Goal: Task Accomplishment & Management: Manage account settings

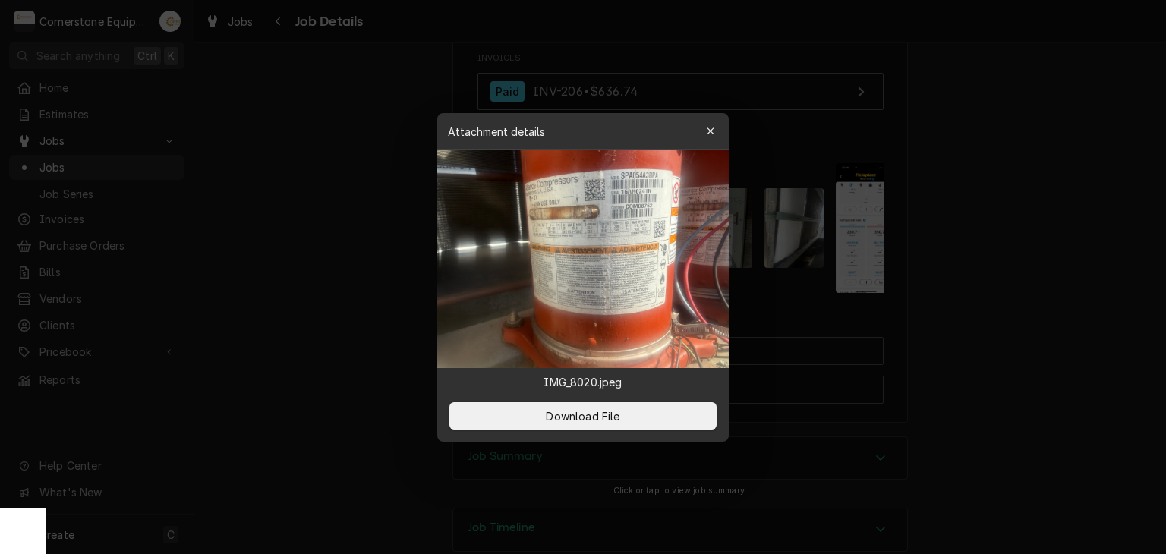
scroll to position [0, 239]
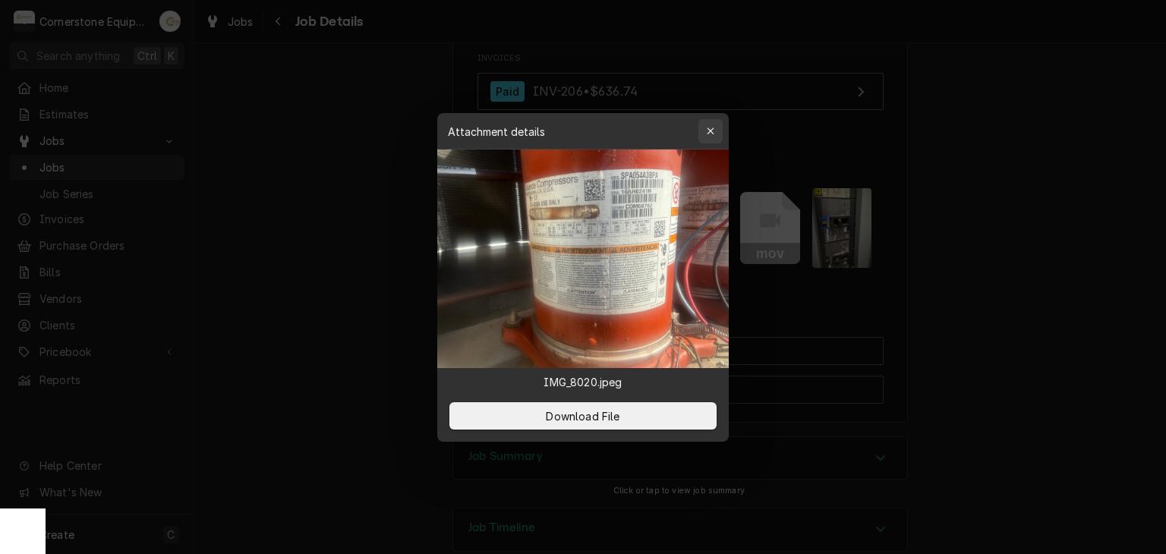
click at [703, 128] on div "button" at bounding box center [710, 131] width 15 height 15
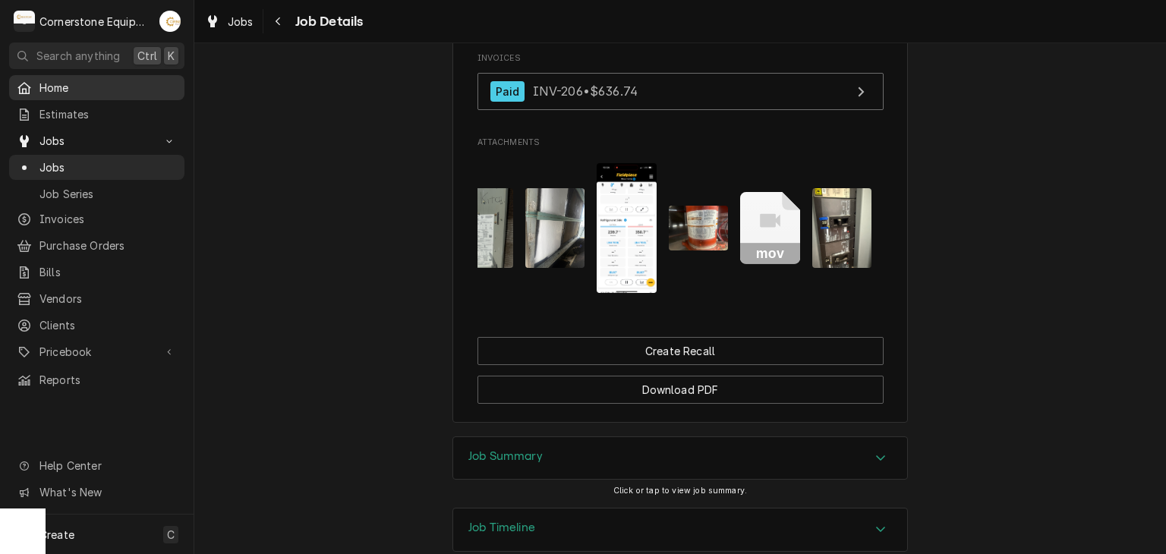
click at [101, 92] on span "Home" at bounding box center [107, 88] width 137 height 16
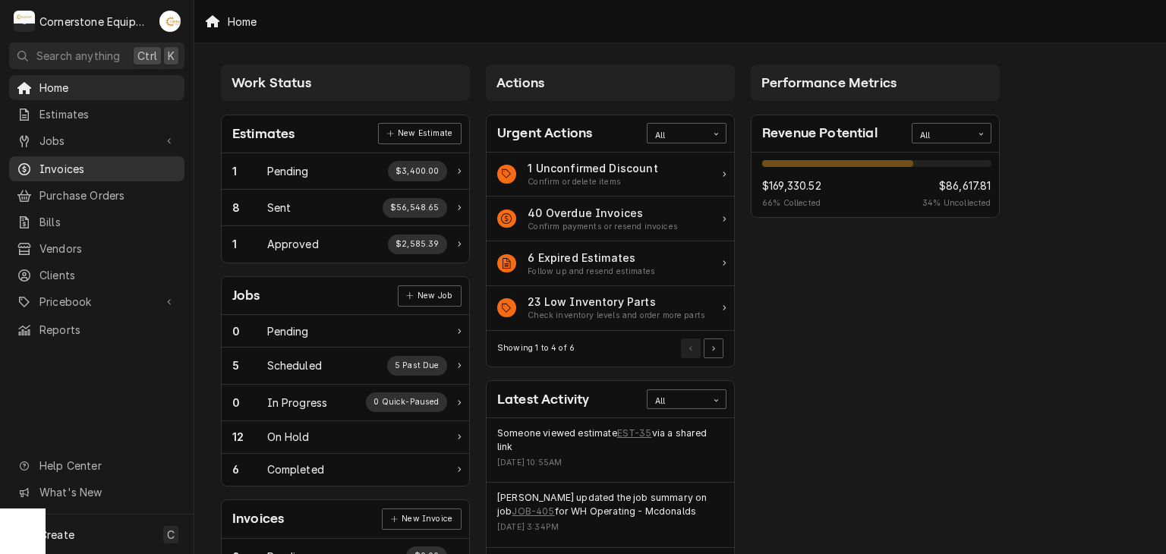
click at [74, 161] on span "Invoices" at bounding box center [107, 169] width 137 height 16
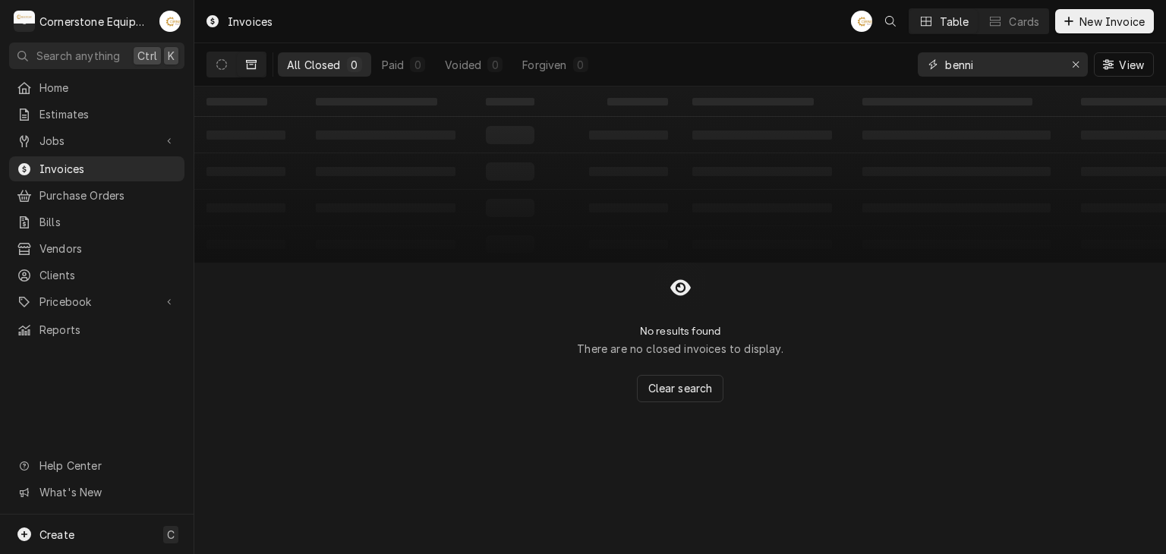
click at [978, 65] on input "benni" at bounding box center [1002, 64] width 114 height 24
type input "314"
click at [1077, 66] on icon "Erase input" at bounding box center [1075, 64] width 6 height 6
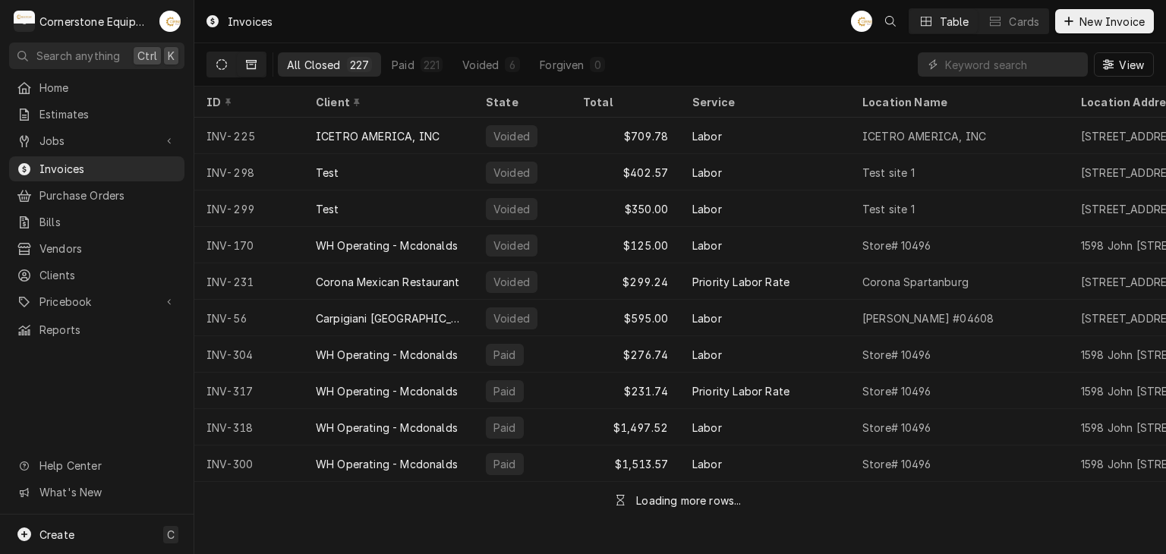
click at [222, 61] on icon "Dynamic Content Wrapper" at bounding box center [221, 64] width 11 height 11
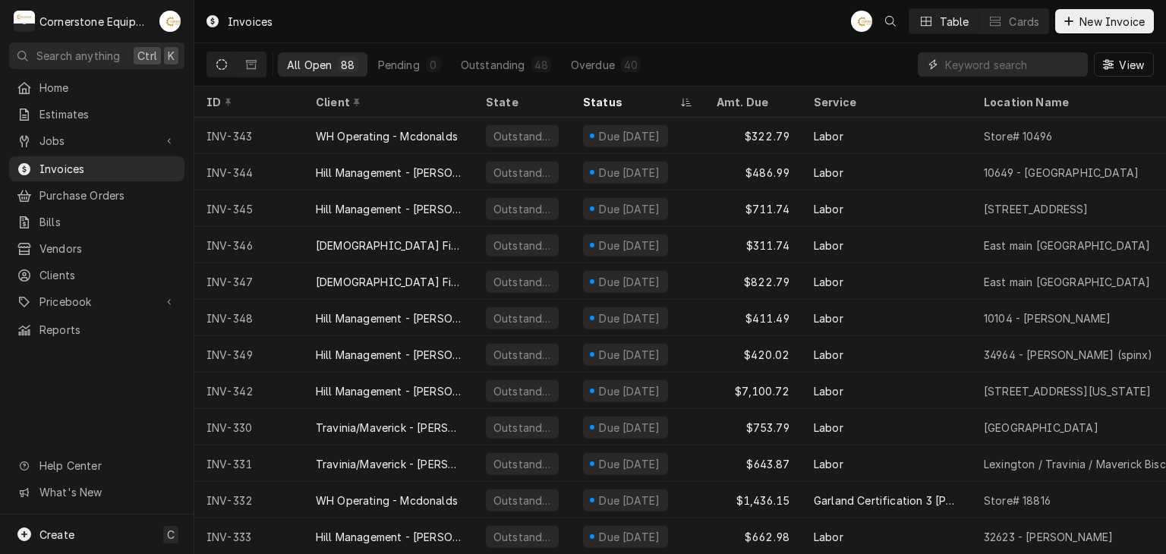
click at [1026, 71] on input "Dynamic Content Wrapper" at bounding box center [1012, 64] width 135 height 24
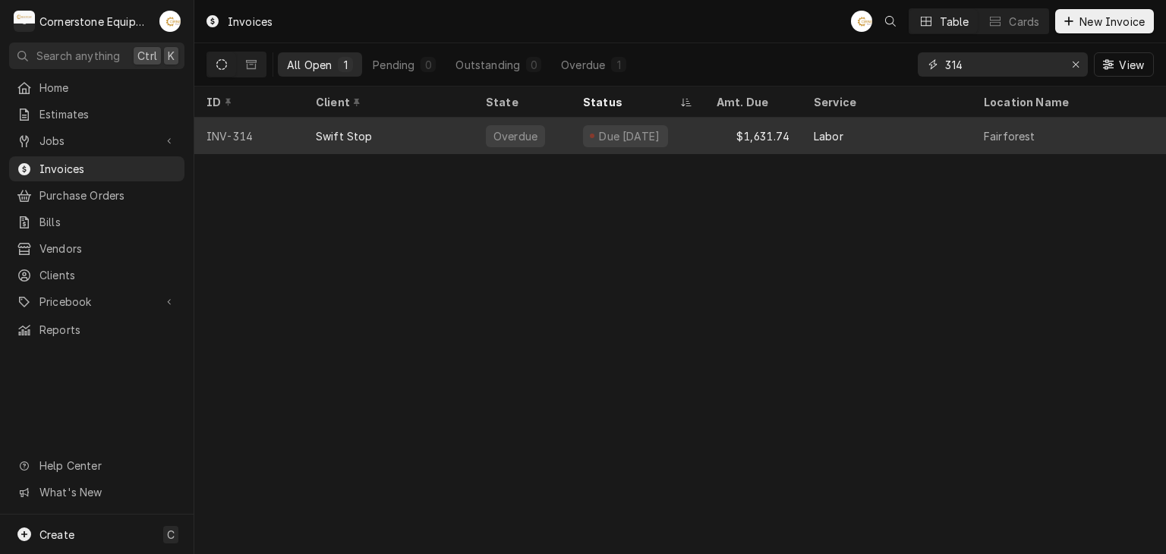
type input "314"
click at [585, 130] on div "Due 4 days ago" at bounding box center [625, 136] width 85 height 22
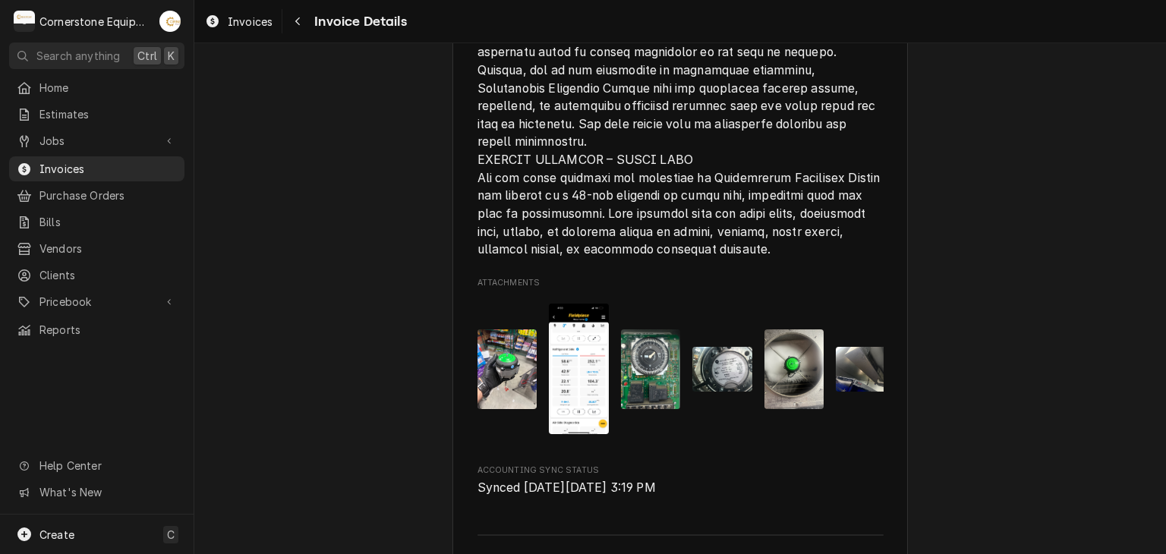
scroll to position [3230, 0]
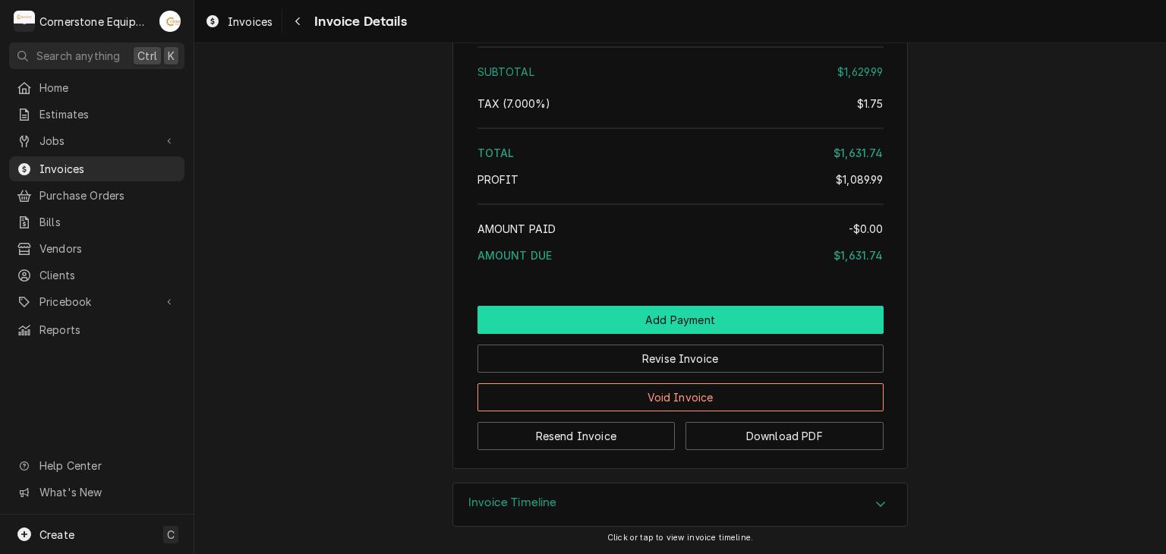
click at [644, 317] on button "Add Payment" at bounding box center [680, 320] width 406 height 28
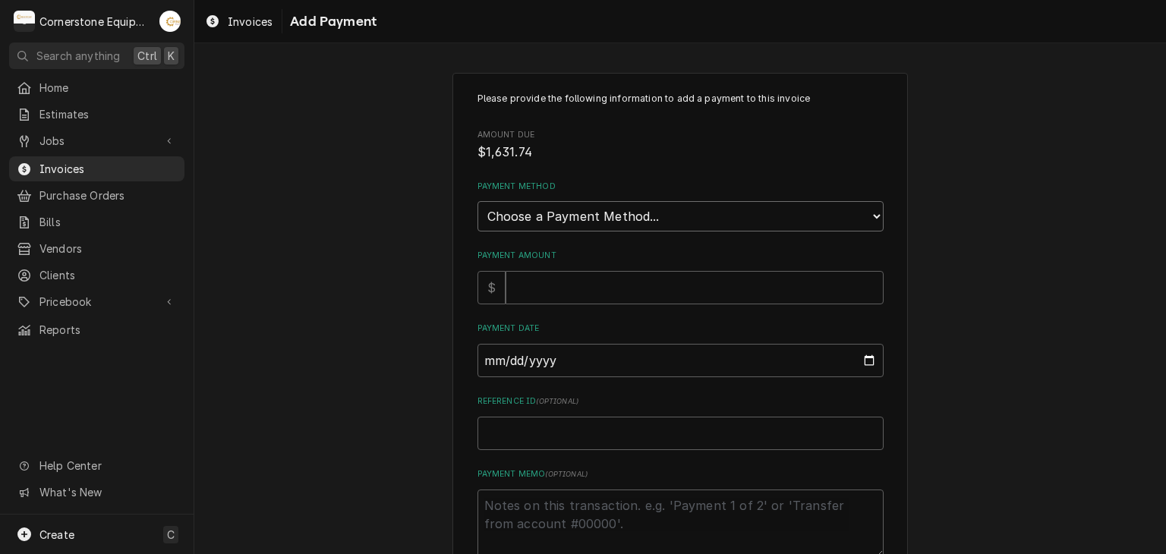
click at [538, 201] on select "Choose a Payment Method... Cash Check Credit/Debit Card ACH/eCheck Other" at bounding box center [680, 216] width 406 height 30
select select "2"
click at [477, 201] on select "Choose a Payment Method... Cash Check Credit/Debit Card ACH/eCheck Other" at bounding box center [680, 216] width 406 height 30
click at [546, 276] on input "Payment Amount" at bounding box center [695, 287] width 378 height 33
type textarea "x"
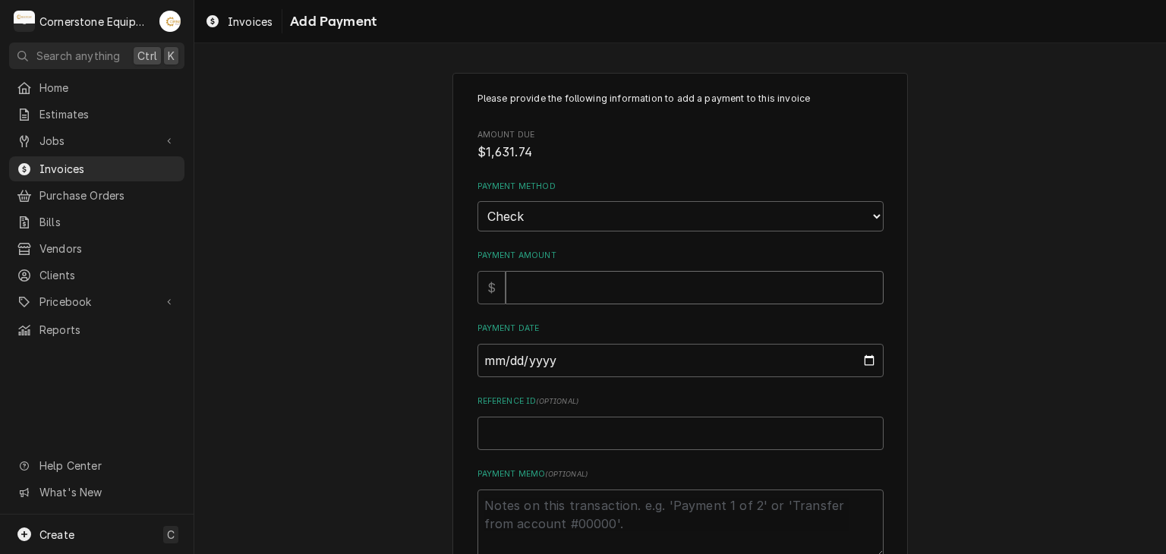
type input "1"
type textarea "x"
type input "16"
type textarea "x"
type input "163"
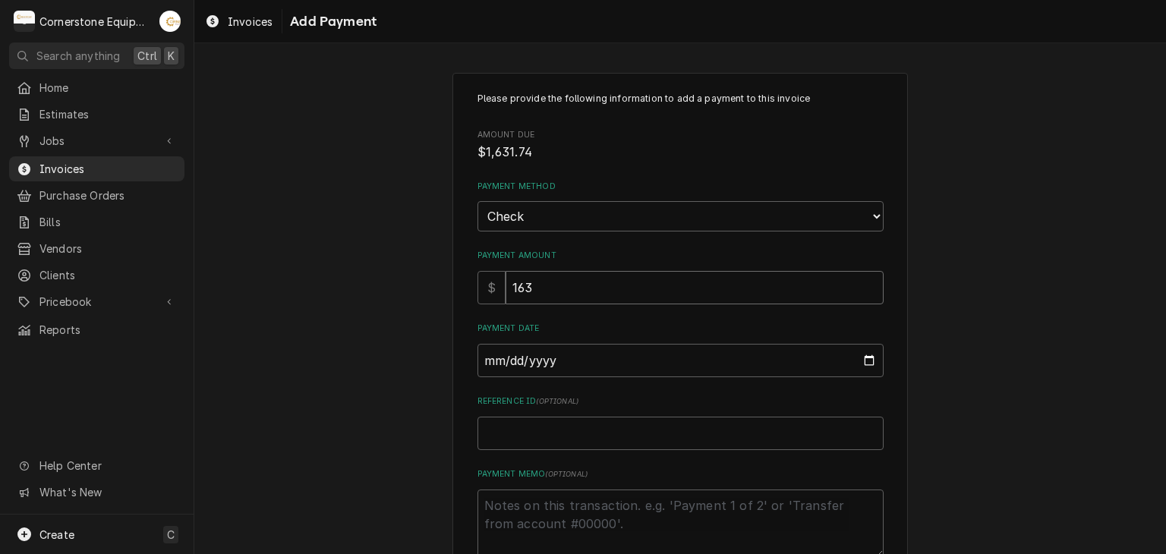
type textarea "x"
type input "1631"
type textarea "x"
type input "1631.7"
type textarea "x"
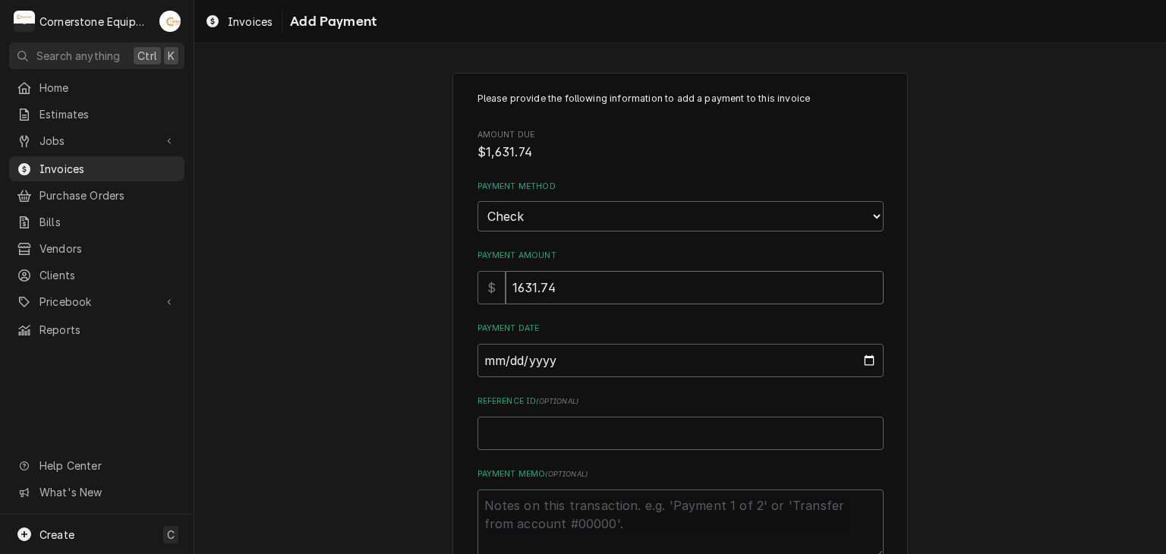
type input "1631.74"
click at [481, 357] on input "Payment Date" at bounding box center [680, 360] width 406 height 33
type input "0002-08-29"
type textarea "x"
type input "0020-08-29"
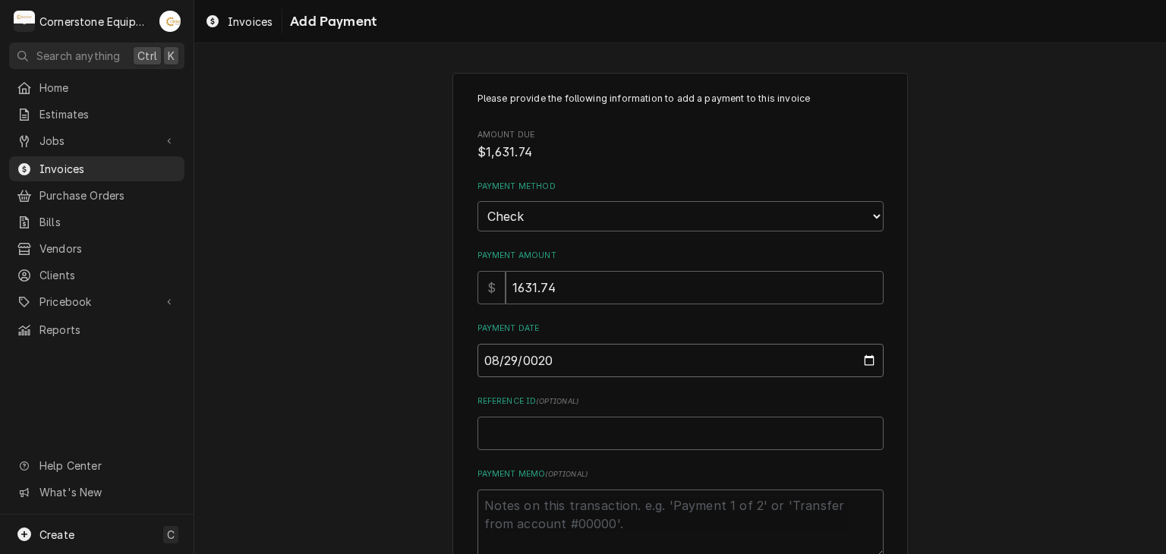
type textarea "x"
type input "0202-08-29"
type textarea "x"
type input "2025-08-29"
click at [490, 443] on input "Reference ID ( optional )" at bounding box center [680, 433] width 406 height 33
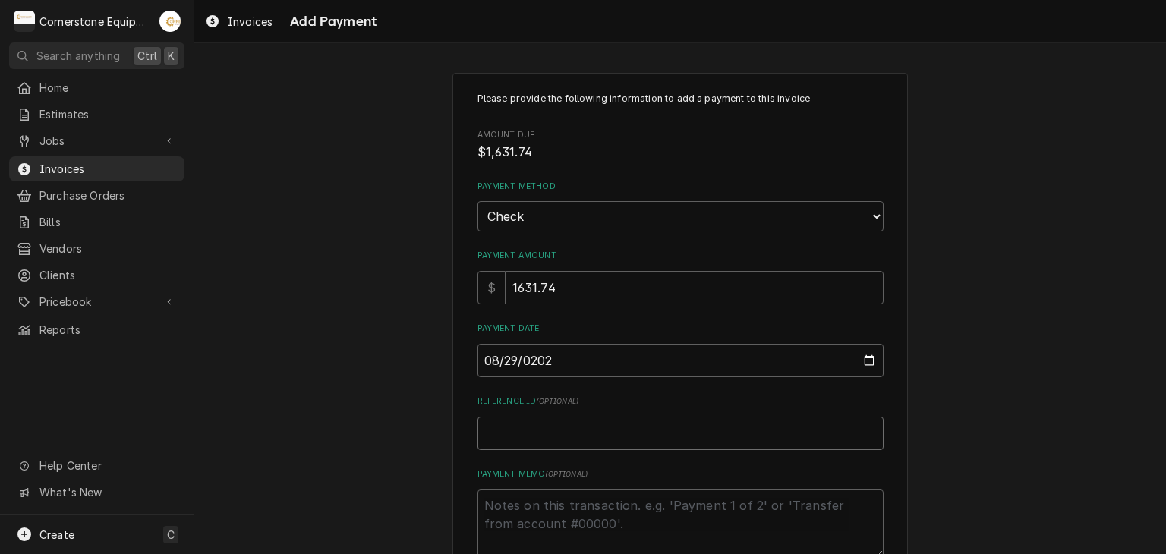
type textarea "x"
type input "C"
type textarea "x"
type input "Ch"
type textarea "x"
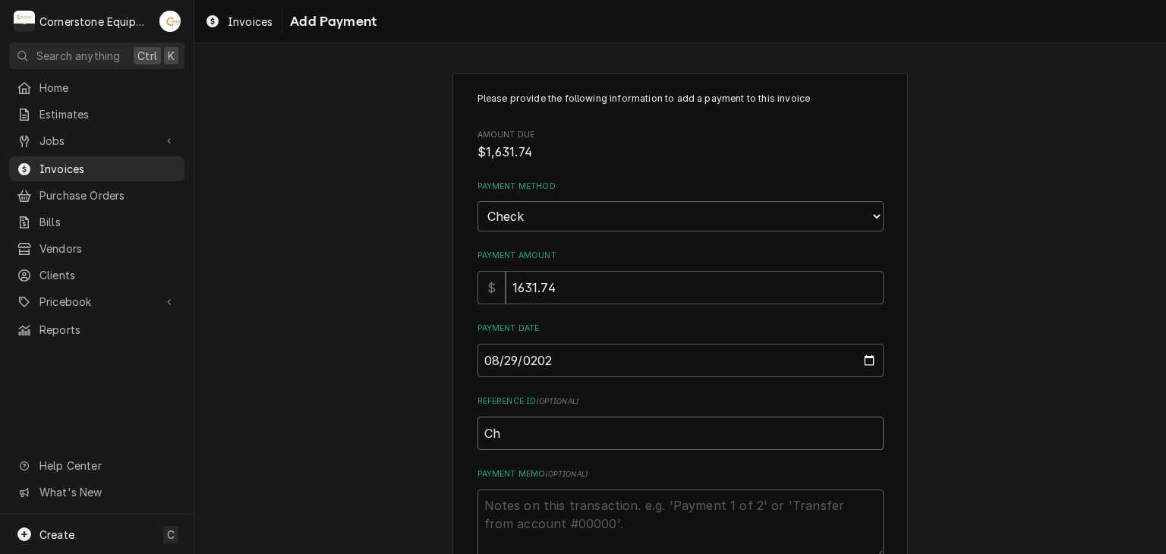
type input "Che"
type textarea "x"
type input "Chec"
type textarea "x"
type input "Check"
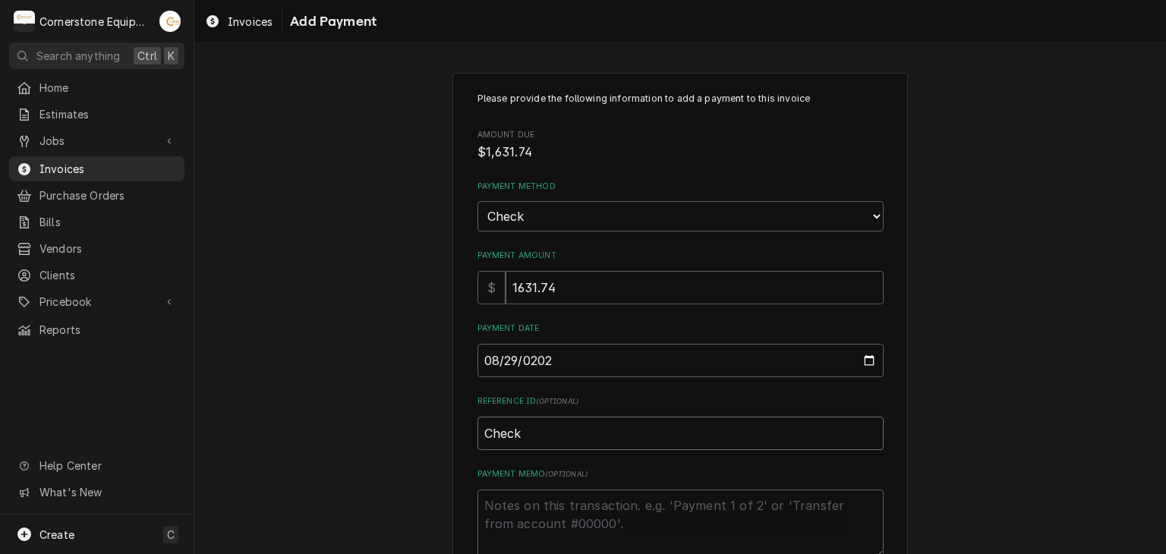
type textarea "x"
type input "Check"
type textarea "x"
type input "Check #"
type textarea "x"
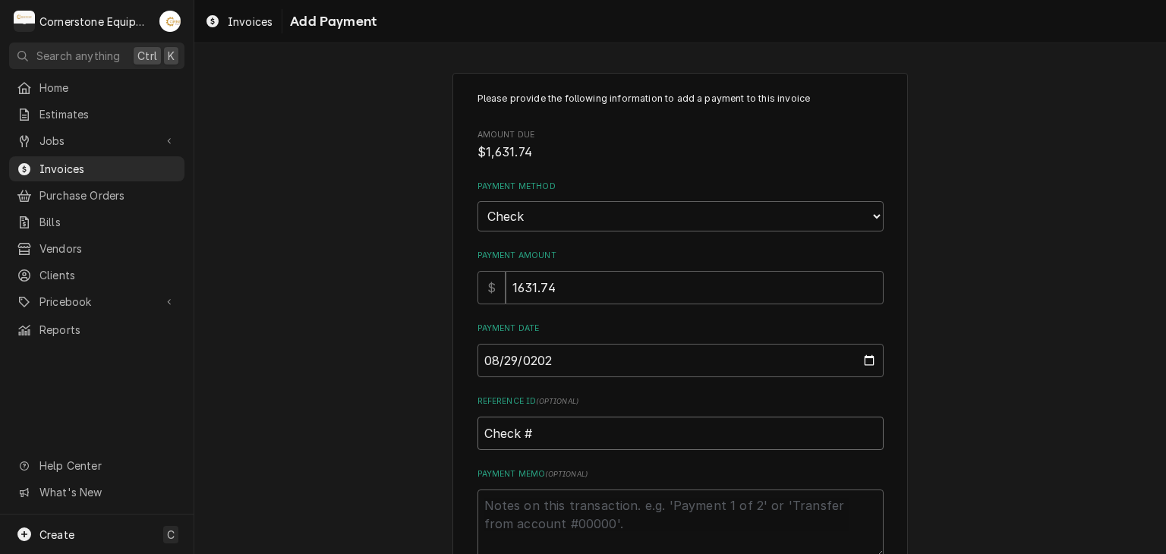
type input "Check #2"
type textarea "x"
type input "Check #20"
type textarea "x"
type input "Check #204"
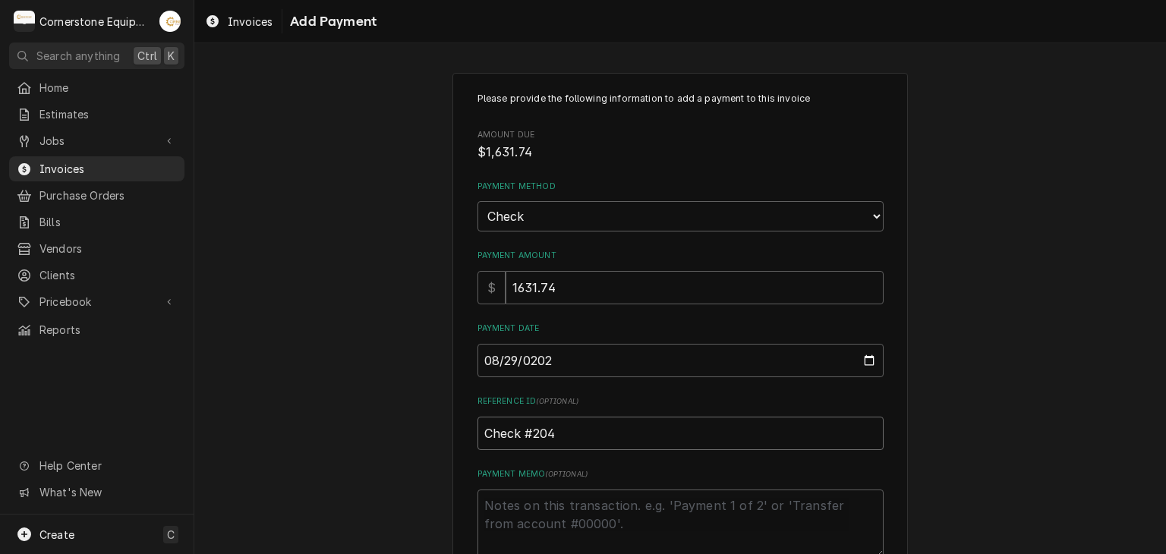
type textarea "x"
type input "Check #2044"
type textarea "x"
type textarea "P"
type textarea "x"
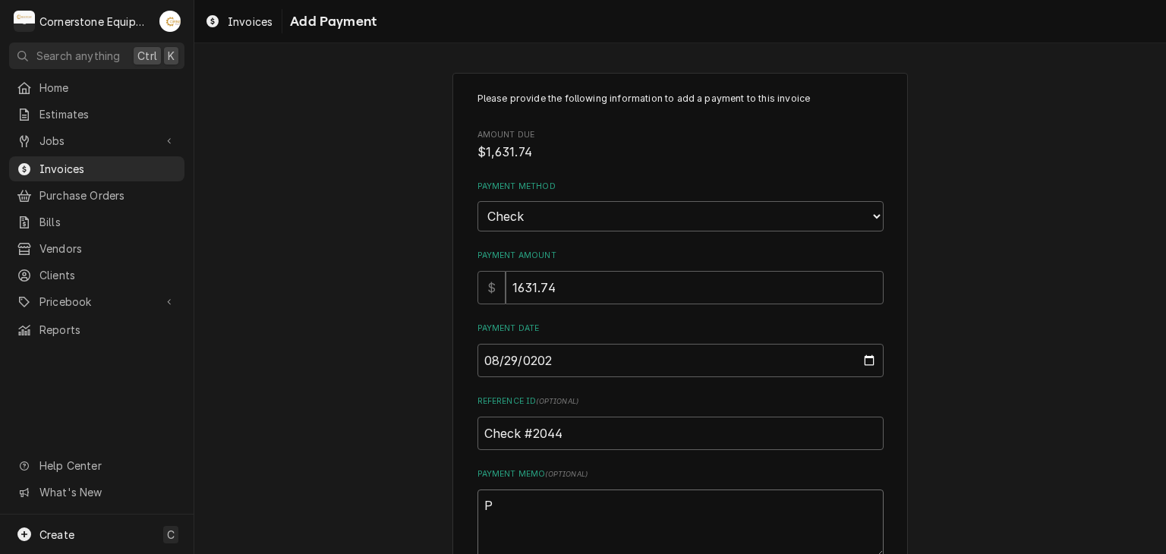
type textarea "Pa"
type textarea "x"
type textarea "Pai"
type textarea "x"
type textarea "Paid"
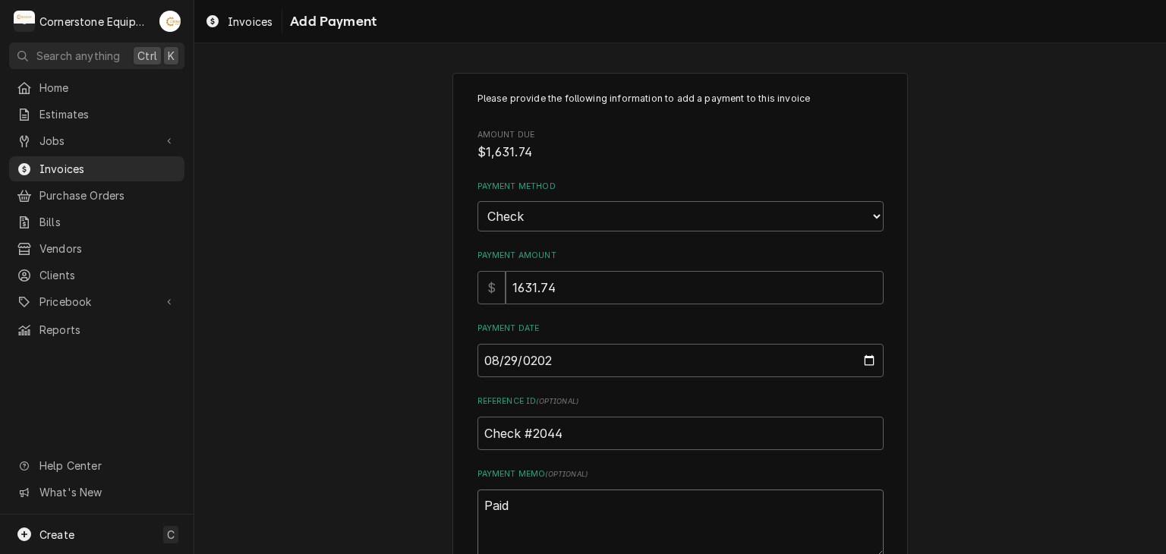
type textarea "x"
type textarea "Paid"
type textarea "x"
type textarea "Paid i"
type textarea "x"
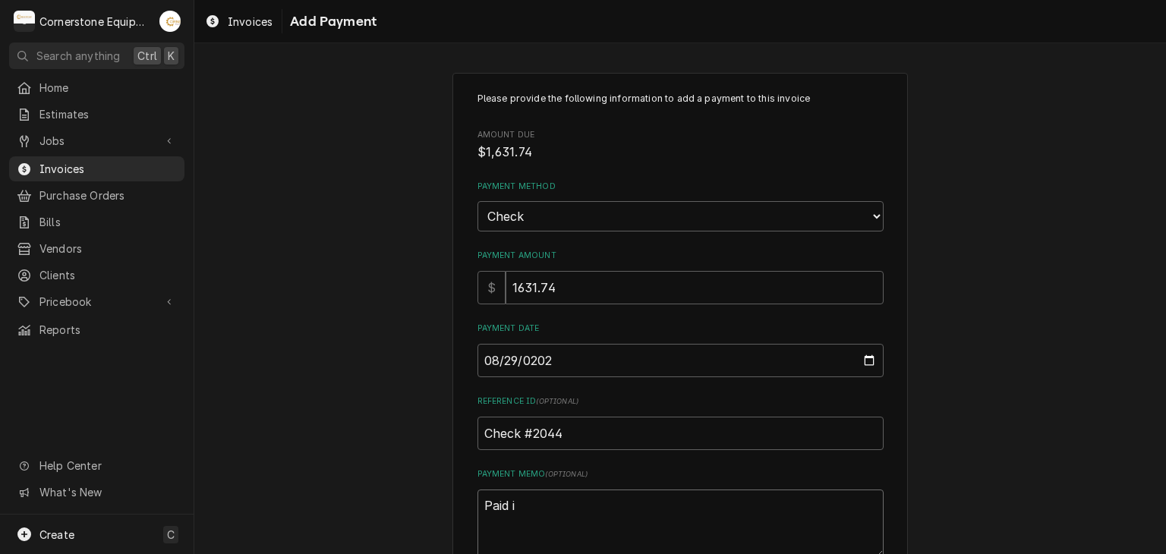
type textarea "Paid in"
type textarea "x"
type textarea "Paid in"
type textarea "x"
type textarea "Paid in f"
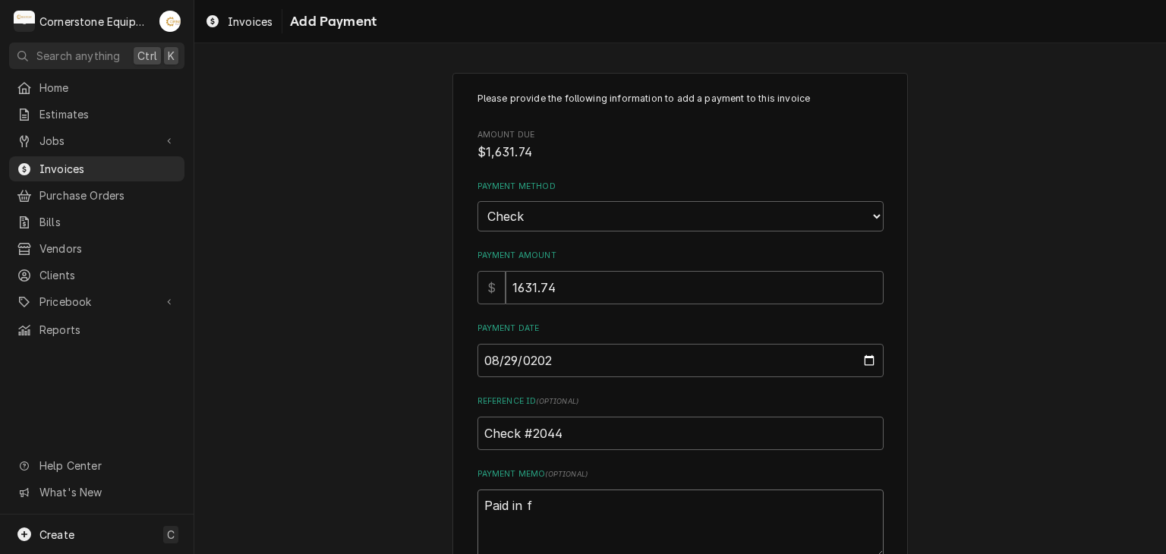
type textarea "x"
type textarea "Paid in fu"
type textarea "x"
type textarea "Paid in ful"
type textarea "x"
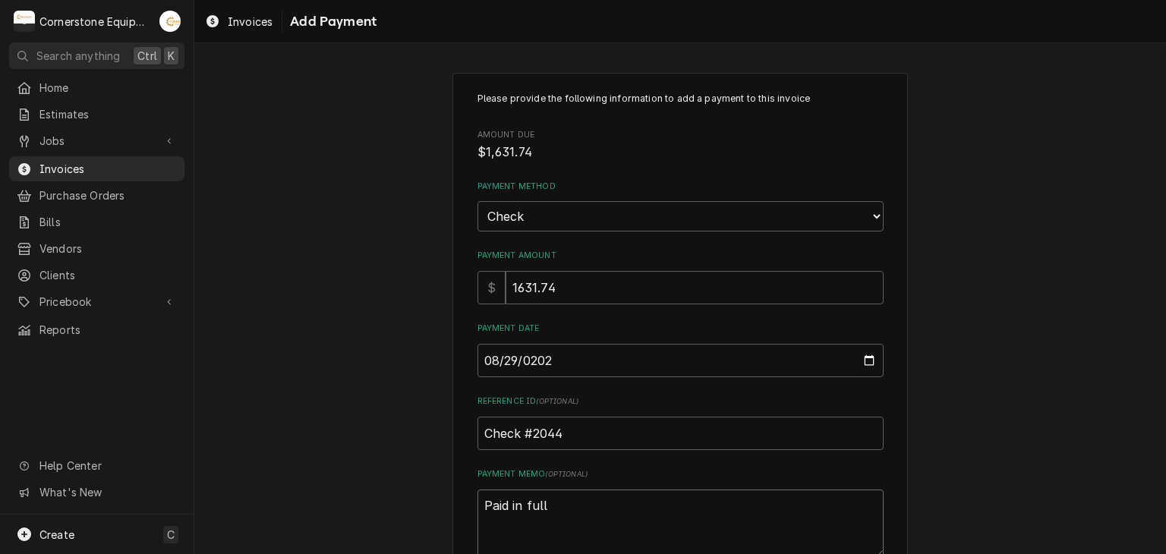
type textarea "Paid in full"
click at [367, 398] on div "Please provide the following information to add a payment to this invoice Amoun…" at bounding box center [680, 354] width 972 height 591
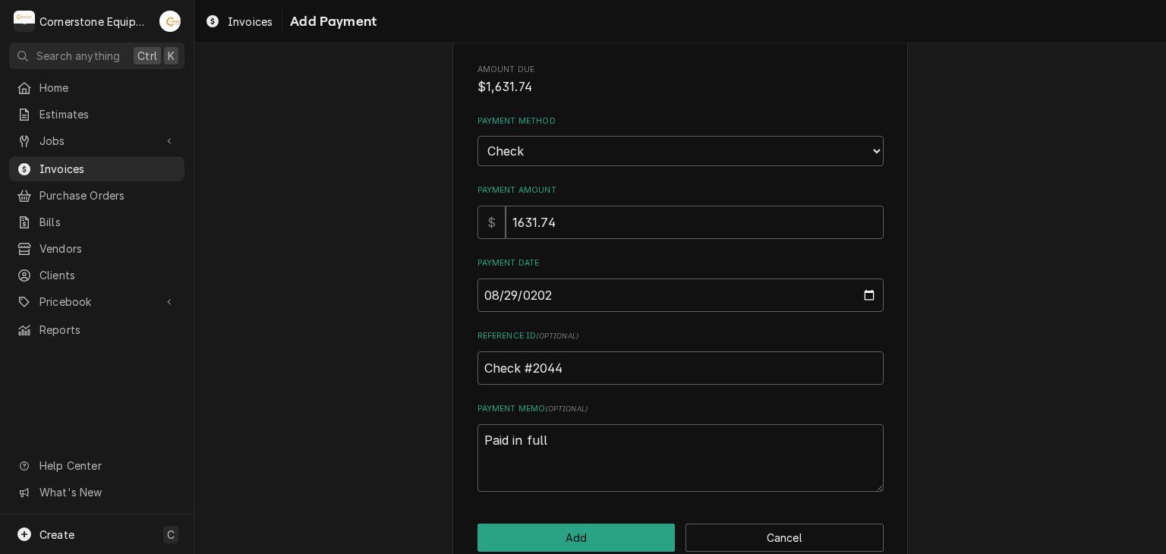
scroll to position [94, 0]
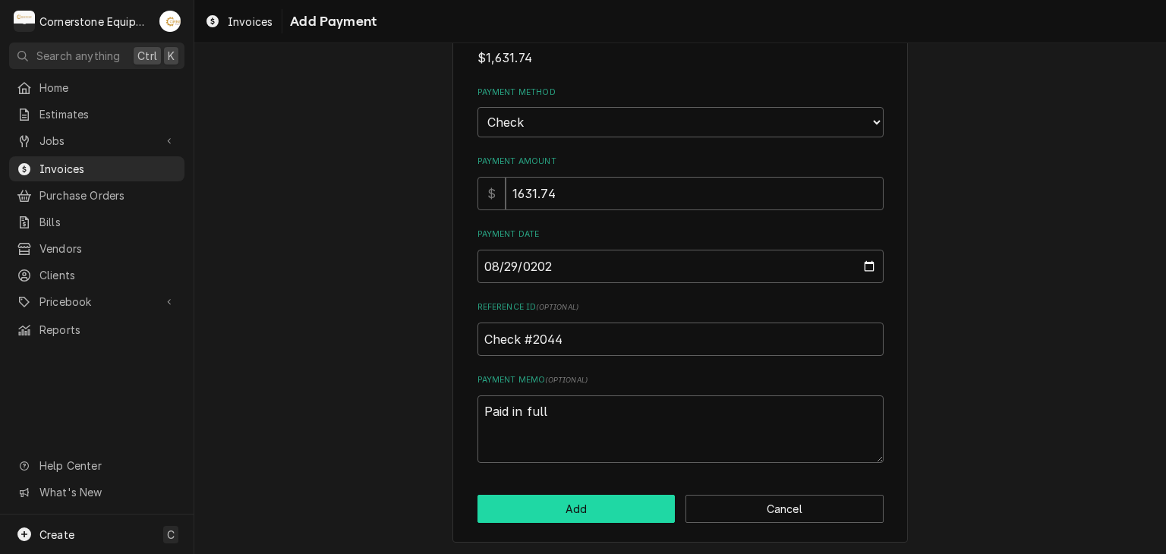
click at [562, 512] on button "Add" at bounding box center [576, 509] width 198 height 28
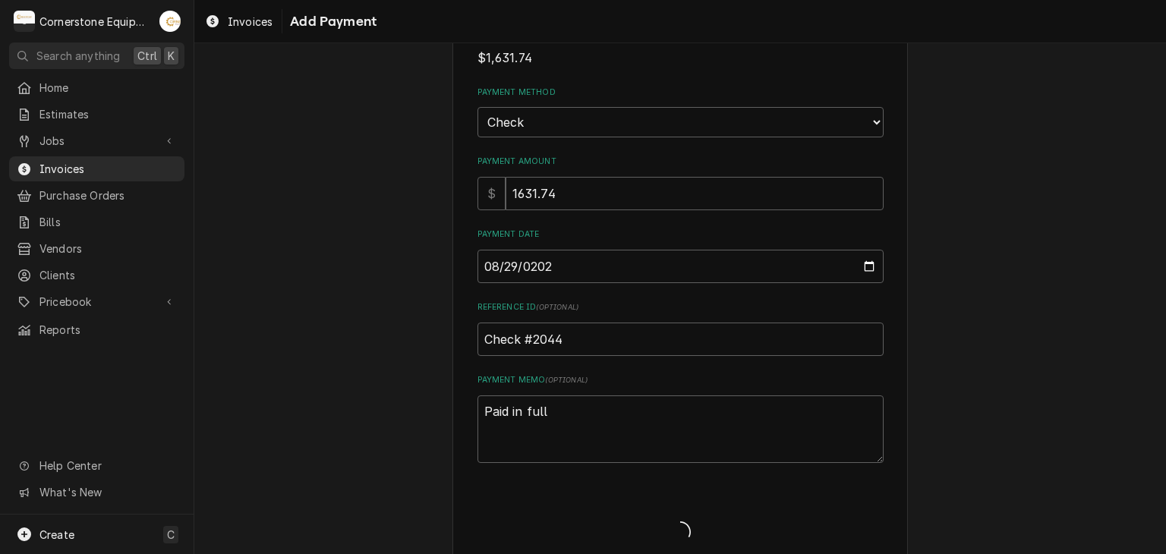
type textarea "x"
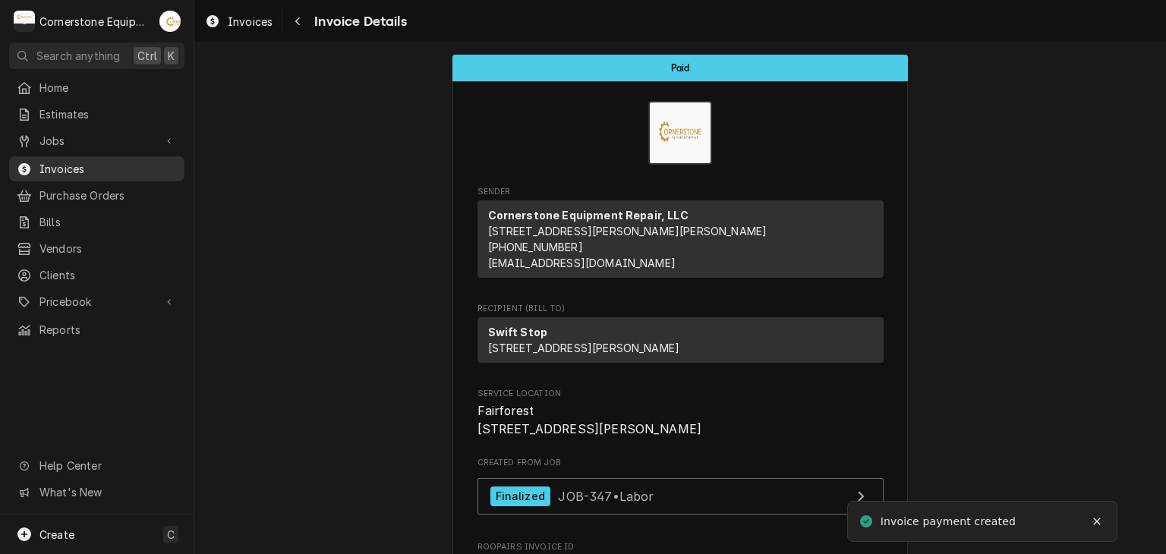
click at [55, 161] on span "Invoices" at bounding box center [107, 169] width 137 height 16
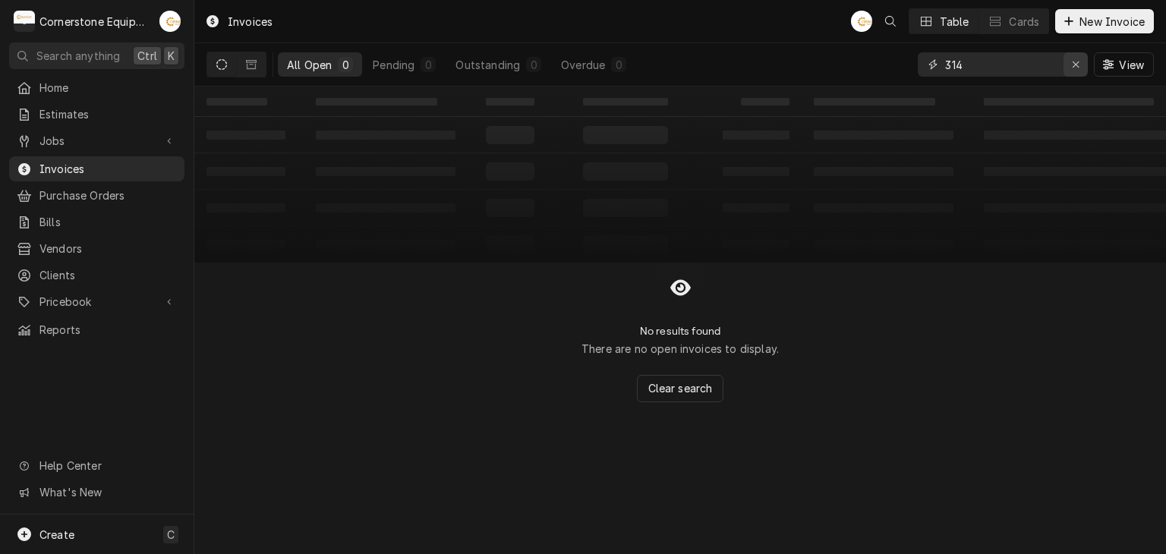
click at [1066, 68] on button "Erase input" at bounding box center [1075, 64] width 24 height 24
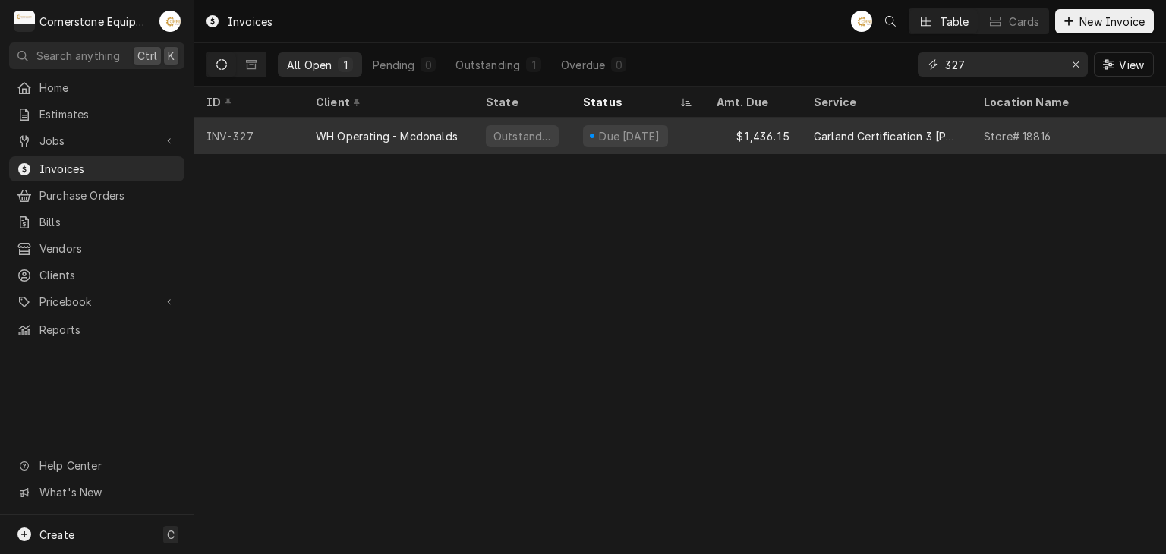
type input "327"
click at [447, 134] on div "WH Operating - Mcdonalds" at bounding box center [387, 136] width 142 height 16
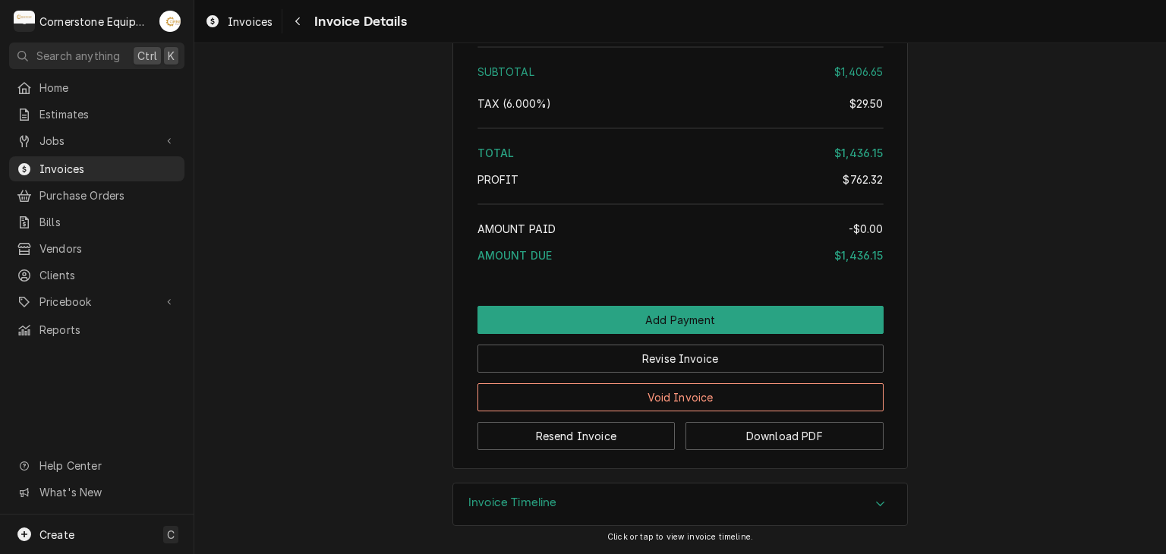
scroll to position [2945, 0]
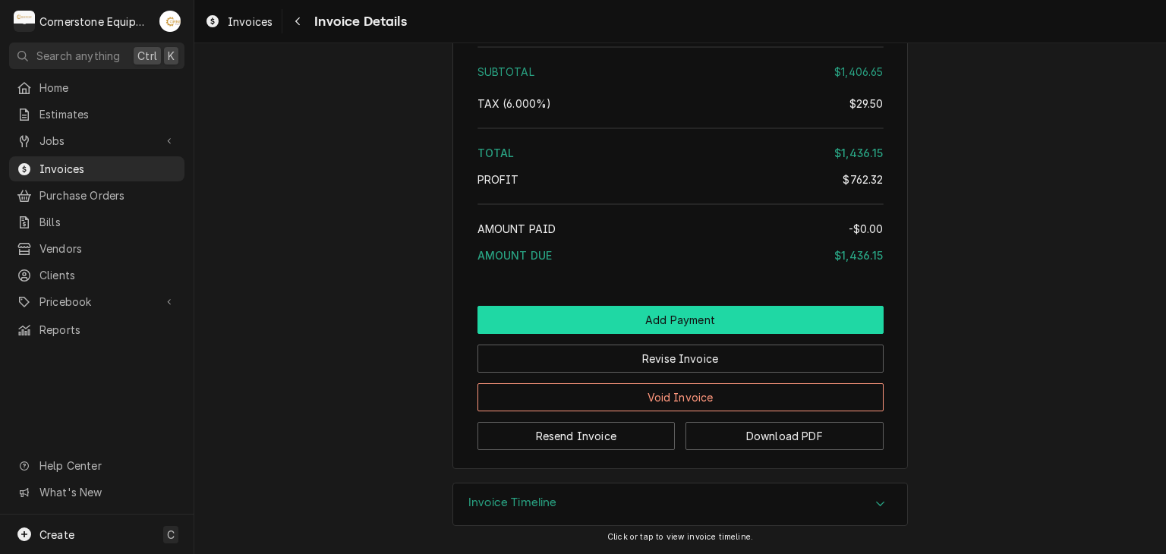
click at [674, 321] on button "Add Payment" at bounding box center [680, 320] width 406 height 28
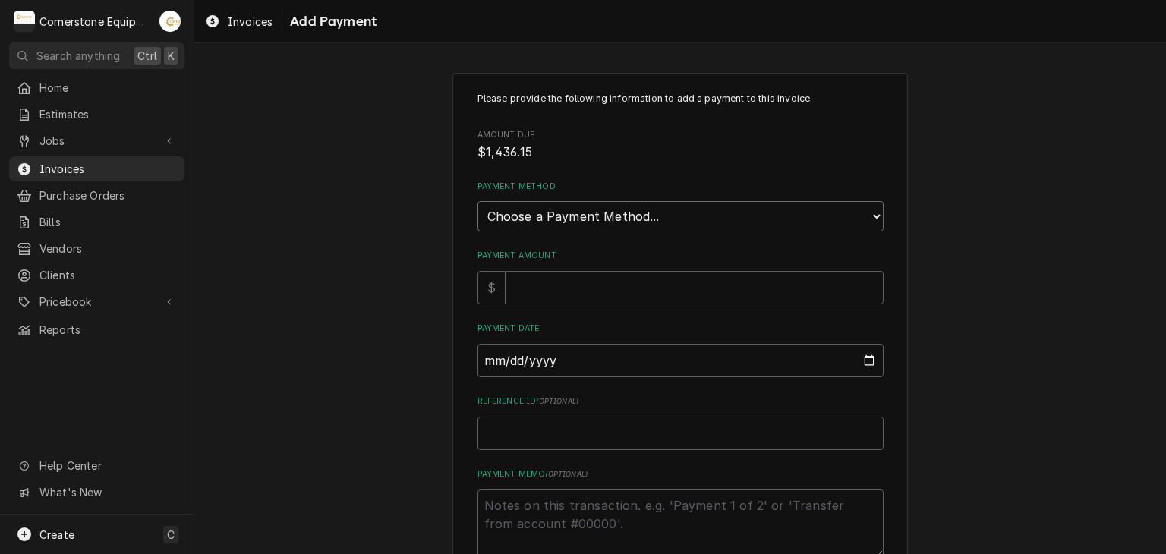
drag, startPoint x: 524, startPoint y: 206, endPoint x: 513, endPoint y: 228, distance: 24.8
click at [524, 206] on select "Choose a Payment Method... Cash Check Credit/Debit Card ACH/eCheck Other" at bounding box center [680, 216] width 406 height 30
select select "2"
click at [477, 201] on select "Choose a Payment Method... Cash Check Credit/Debit Card ACH/eCheck Other" at bounding box center [680, 216] width 406 height 30
click at [518, 277] on input "Payment Amount" at bounding box center [695, 287] width 378 height 33
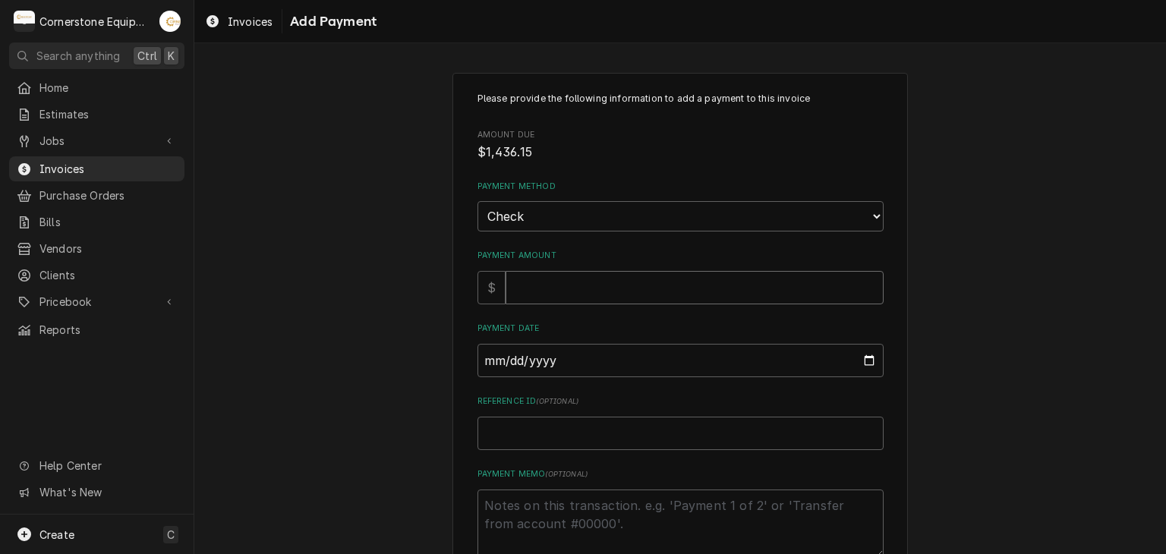
type textarea "x"
type input "1"
type textarea "x"
type input "14"
type textarea "x"
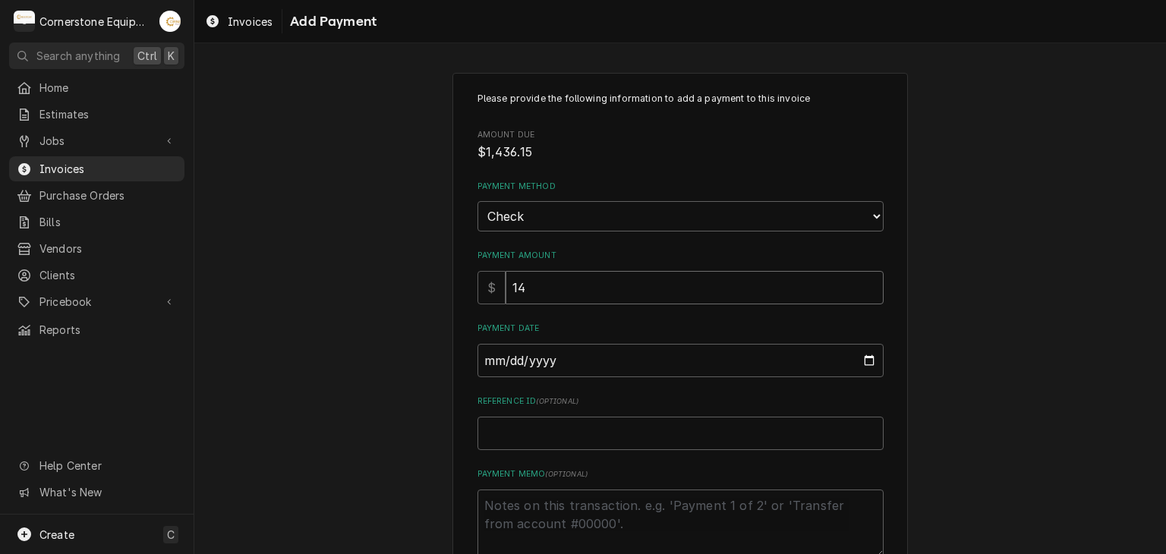
type input "143"
type textarea "x"
type input "1436"
type textarea "x"
type input "1436.1"
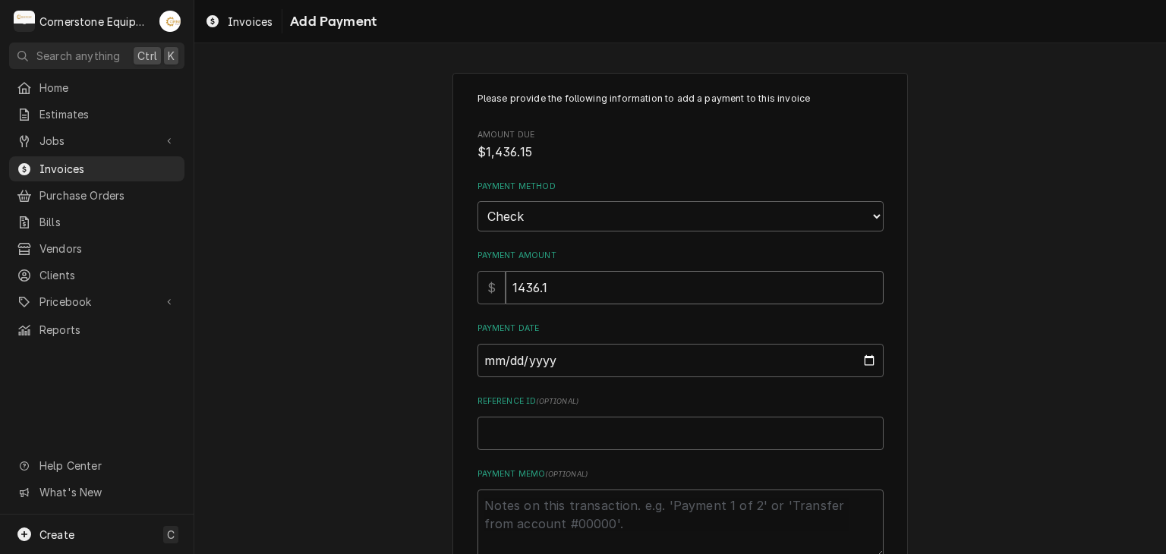
type textarea "x"
type input "1436.15"
click at [486, 357] on input "Payment Date" at bounding box center [680, 360] width 406 height 33
type input "0002-09-03"
type textarea "x"
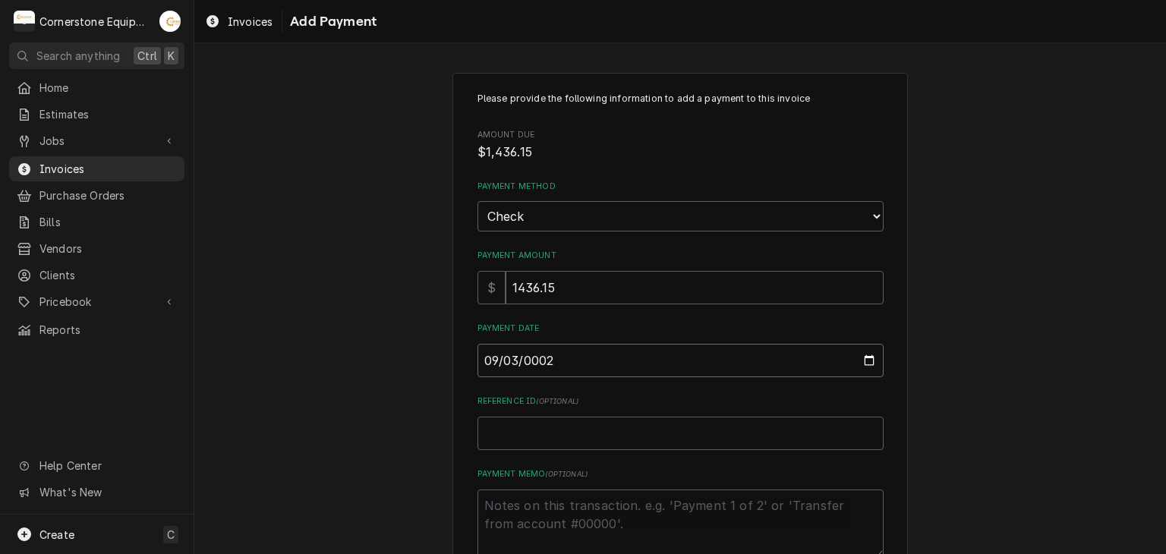
type input "0020-09-03"
type textarea "x"
type input "0202-09-03"
type textarea "x"
type input "2025-09-03"
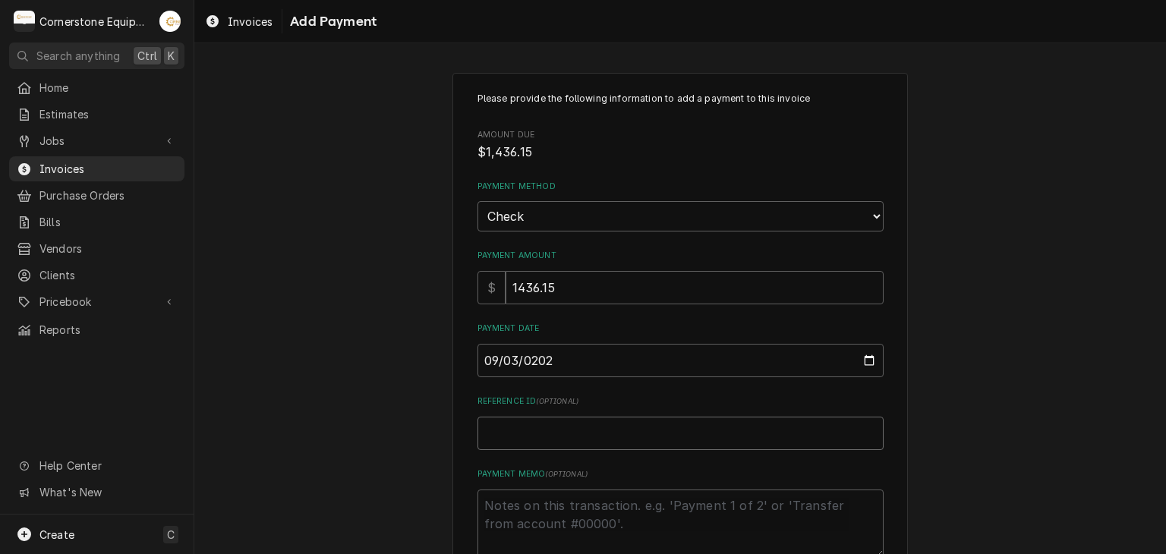
click at [512, 424] on input "Reference ID ( optional )" at bounding box center [680, 433] width 406 height 33
type textarea "x"
type input "C"
type textarea "x"
type input "Ch"
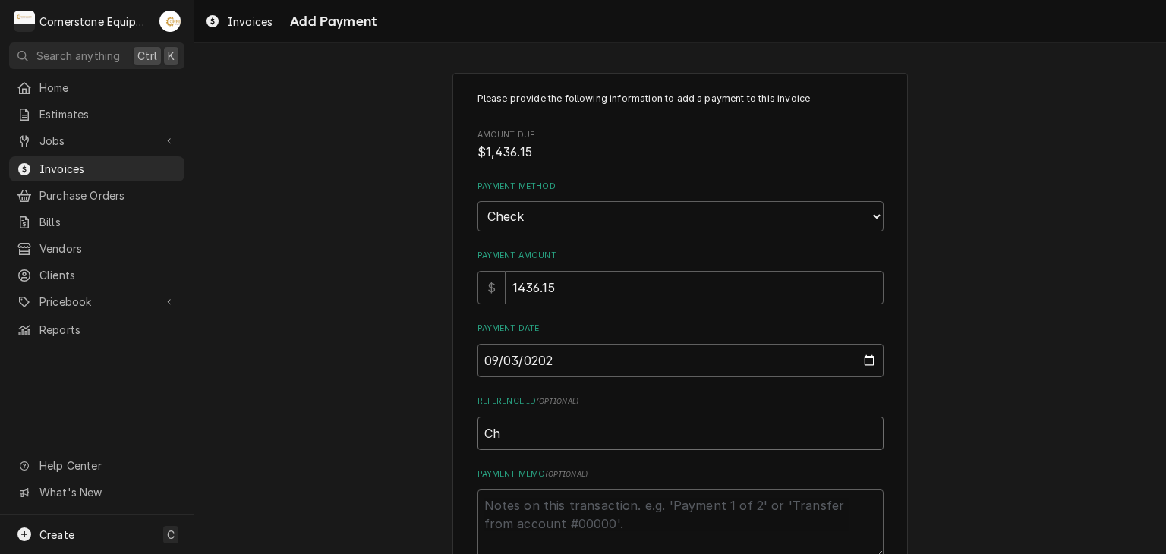
type textarea "x"
type input "Che"
type textarea "x"
type input "Chec"
type textarea "x"
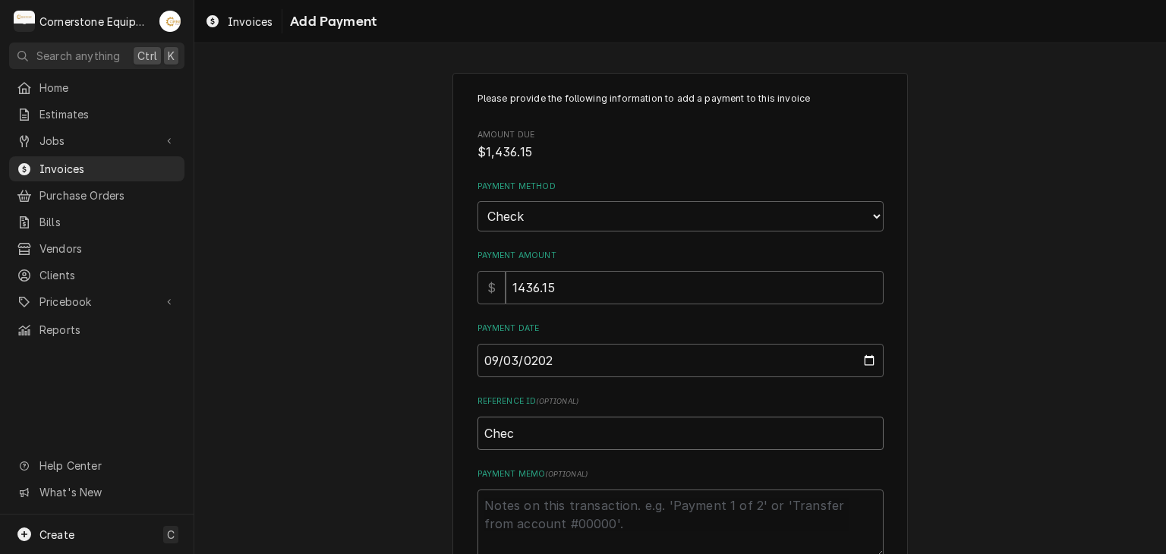
type input "Check"
type textarea "x"
type input "Check"
type textarea "x"
type input "Check #"
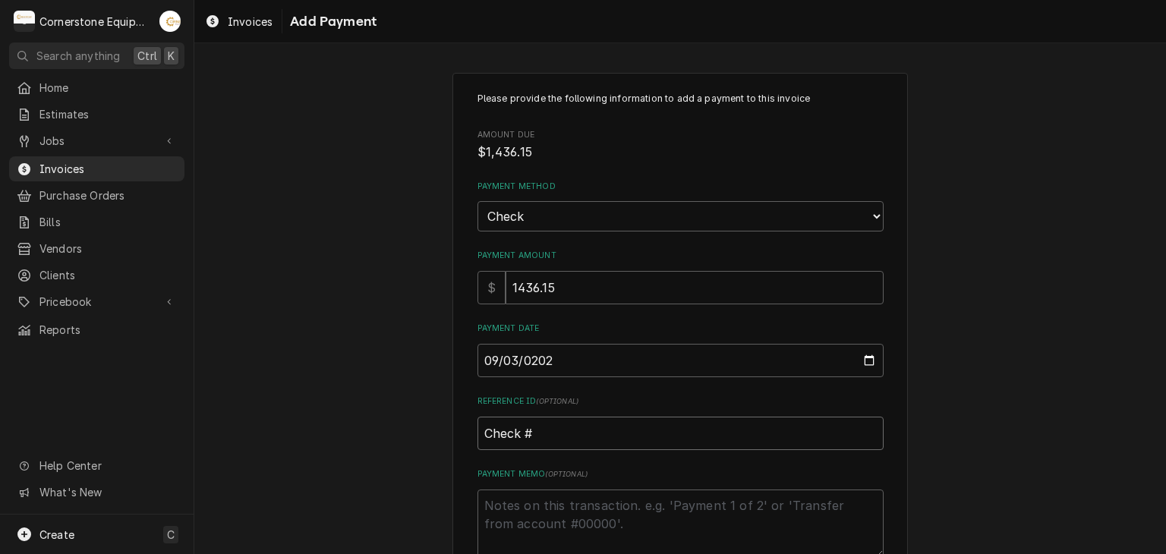
type textarea "x"
type input "Check #0"
type textarea "x"
type input "Check #00"
type textarea "x"
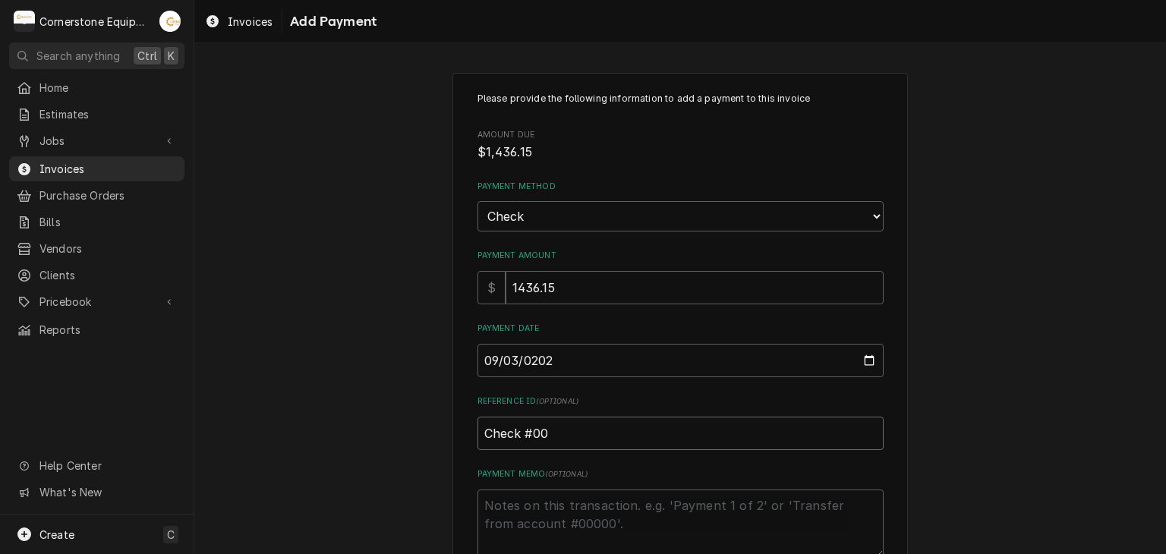
type input "Check #000"
type textarea "x"
type input "Check #0001"
type textarea "x"
type input "Check #00014"
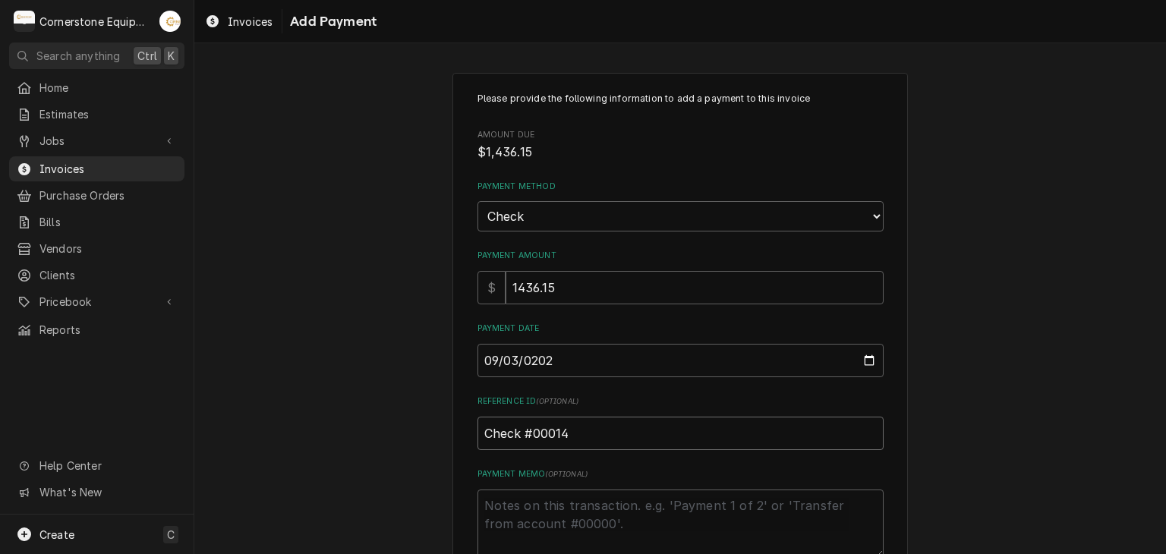
type textarea "x"
type input "Check #000141"
type textarea "x"
type input "Check #0001419"
type textarea "x"
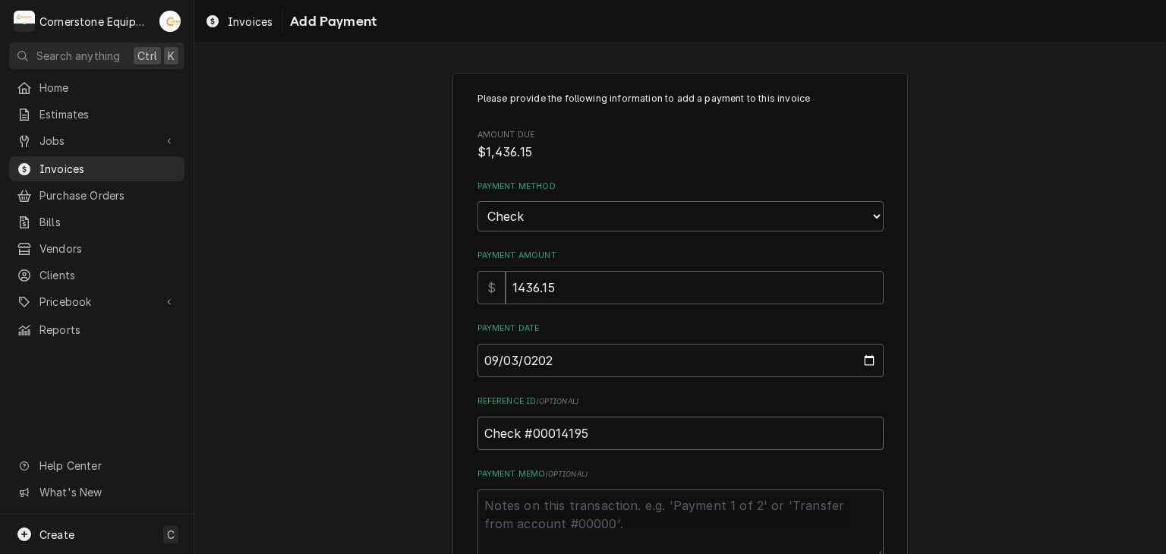
type input "Check #00014195"
click at [521, 499] on textarea "Payment Memo ( optional )" at bounding box center [680, 524] width 406 height 68
type textarea "x"
type textarea "P"
type textarea "x"
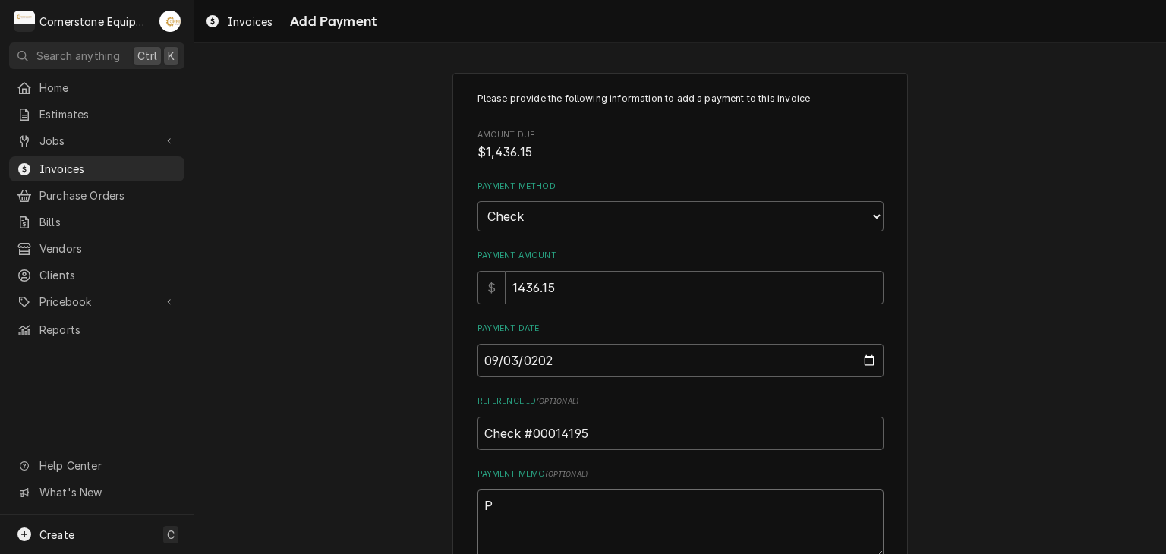
type textarea "Pa"
type textarea "x"
type textarea "Pay"
type textarea "x"
type textarea "Paym"
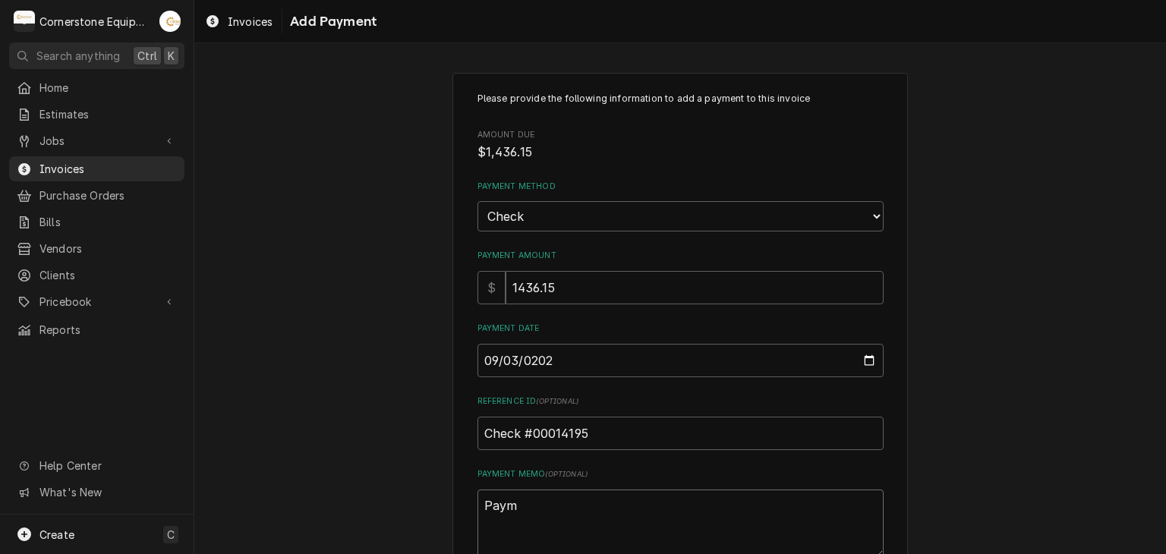
type textarea "x"
type textarea "Payme"
type textarea "x"
type textarea "Paymen"
type textarea "x"
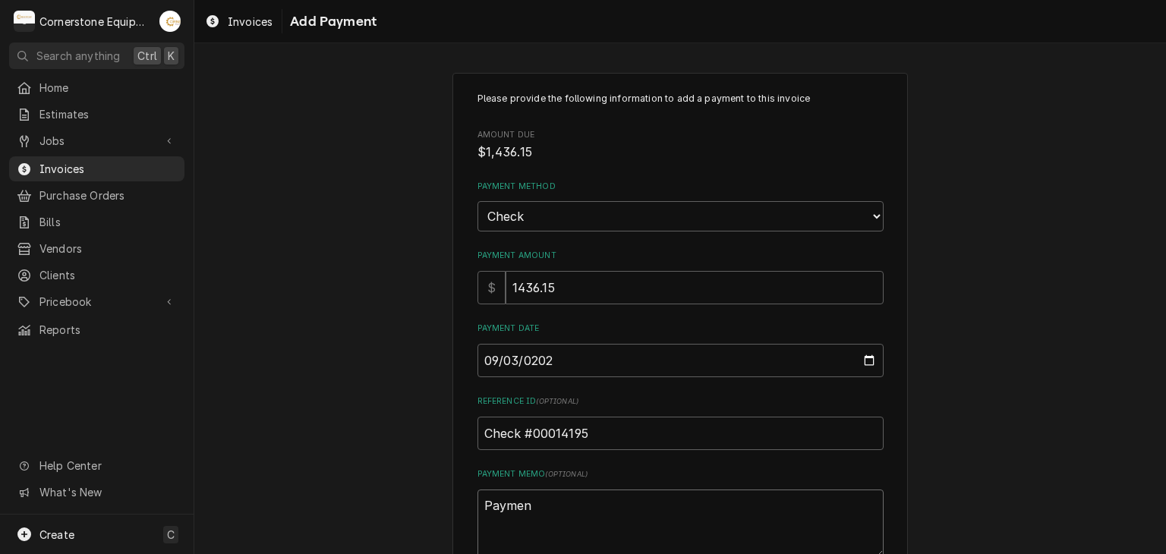
type textarea "Payment"
type textarea "x"
type textarea "Payment"
type textarea "x"
type textarea "Payment 1"
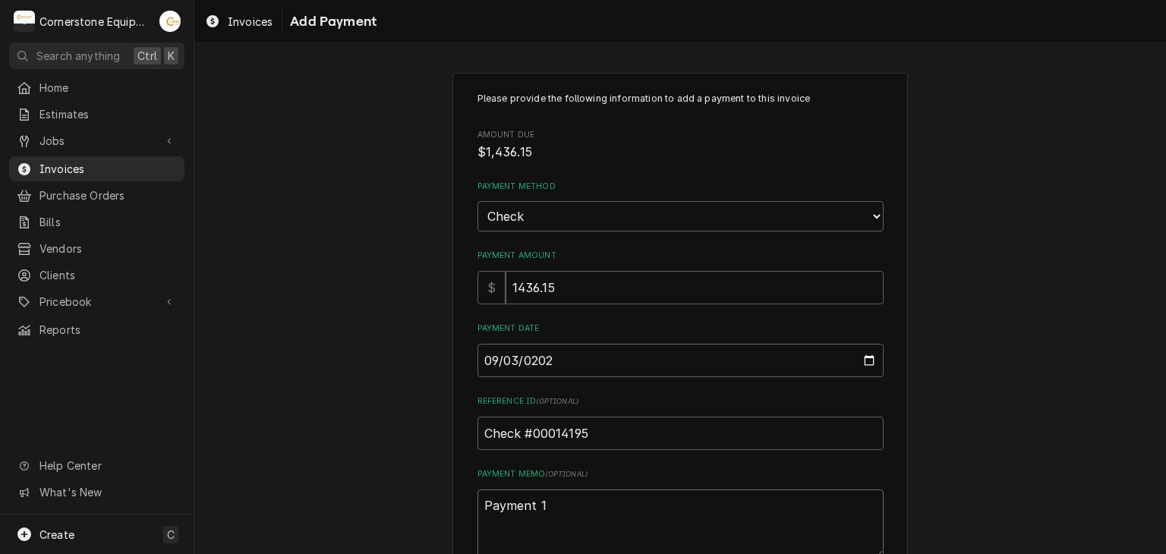
type textarea "x"
type textarea "Payment 1"
type textarea "x"
type textarea "Payment 1 o"
type textarea "x"
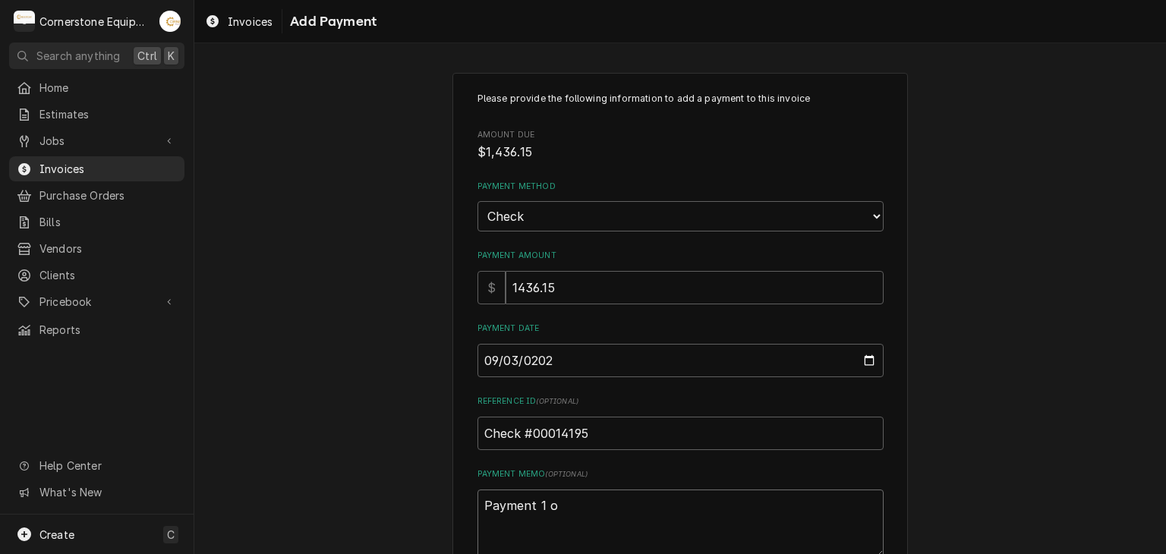
type textarea "Payment 1 of"
type textarea "x"
type textarea "Payment 1 of"
type textarea "x"
type textarea "Payment 1 of 2"
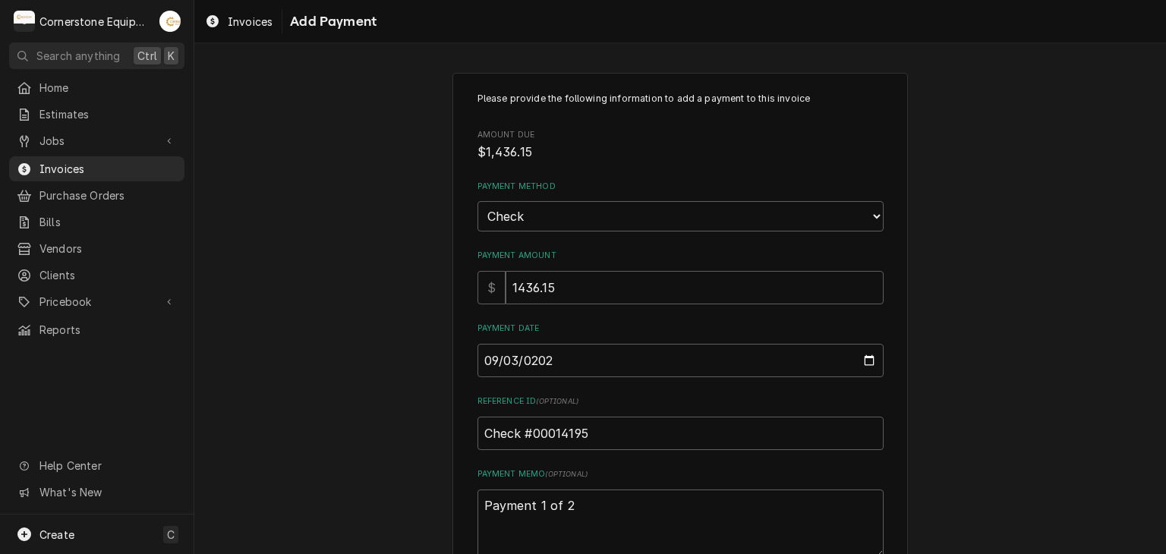
click at [376, 296] on div "Please provide the following information to add a payment to this invoice Amoun…" at bounding box center [680, 354] width 972 height 591
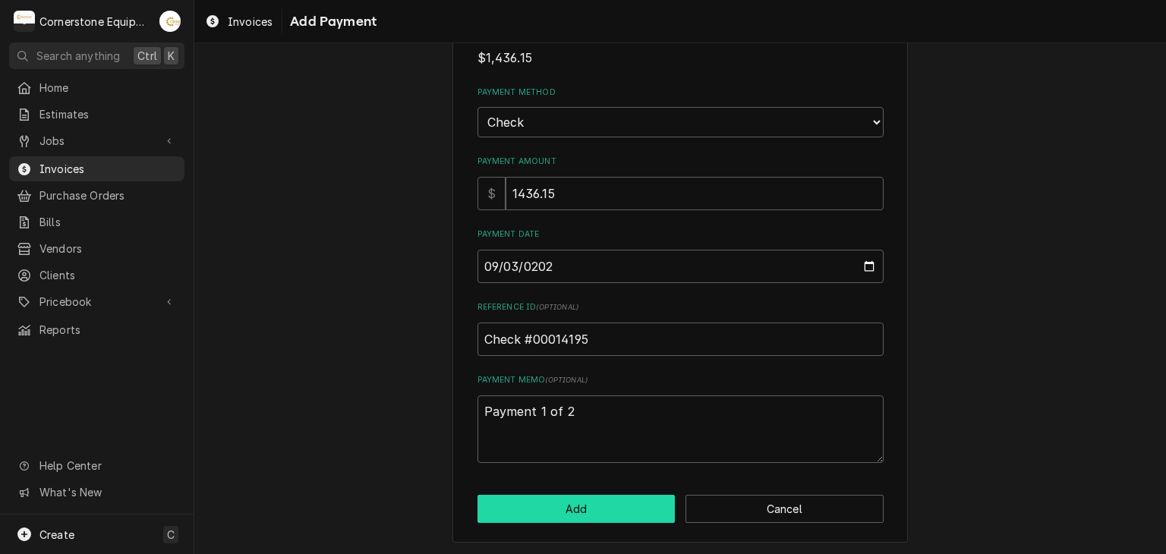
click at [609, 498] on button "Add" at bounding box center [576, 509] width 198 height 28
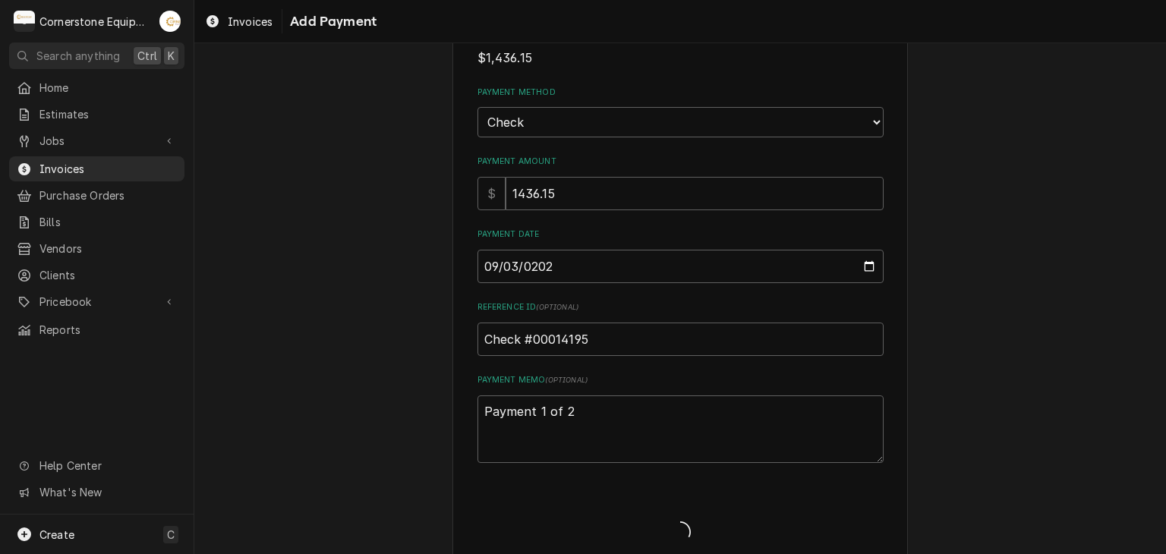
type textarea "x"
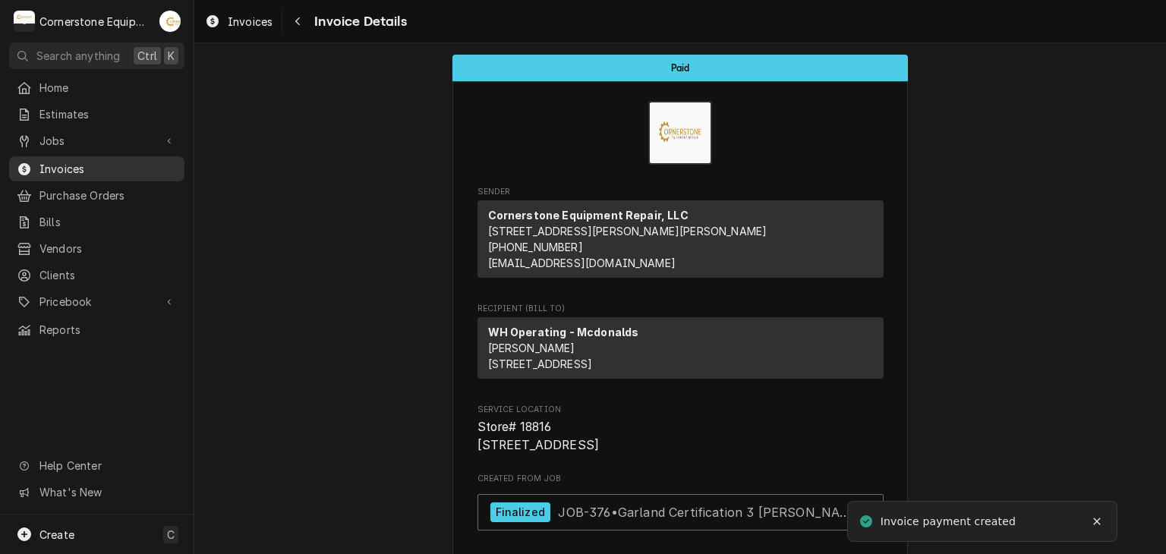
click at [49, 163] on span "Invoices" at bounding box center [107, 169] width 137 height 16
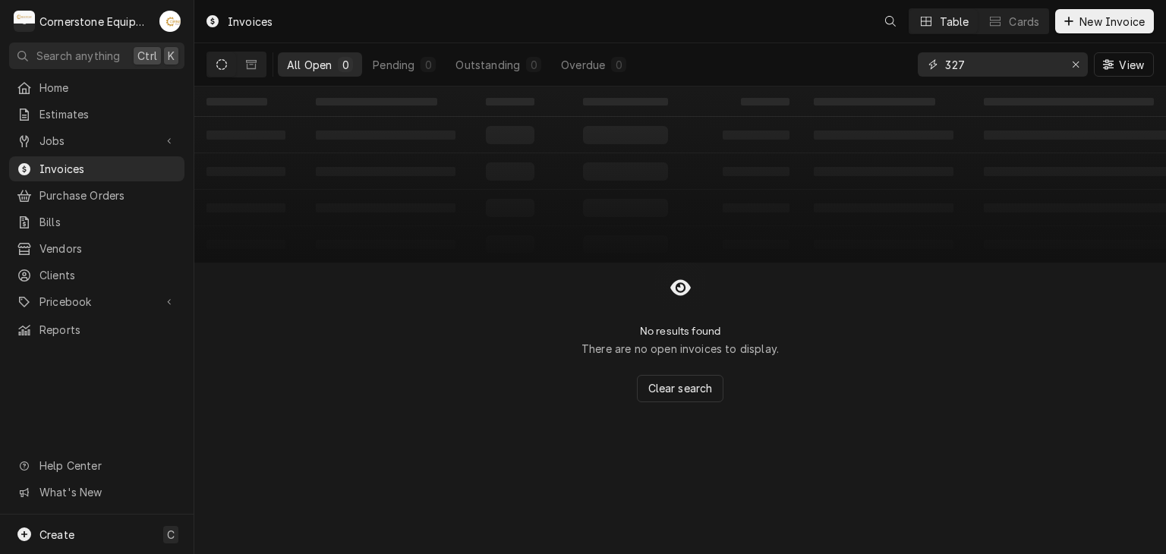
click at [987, 61] on input "327" at bounding box center [1002, 64] width 114 height 24
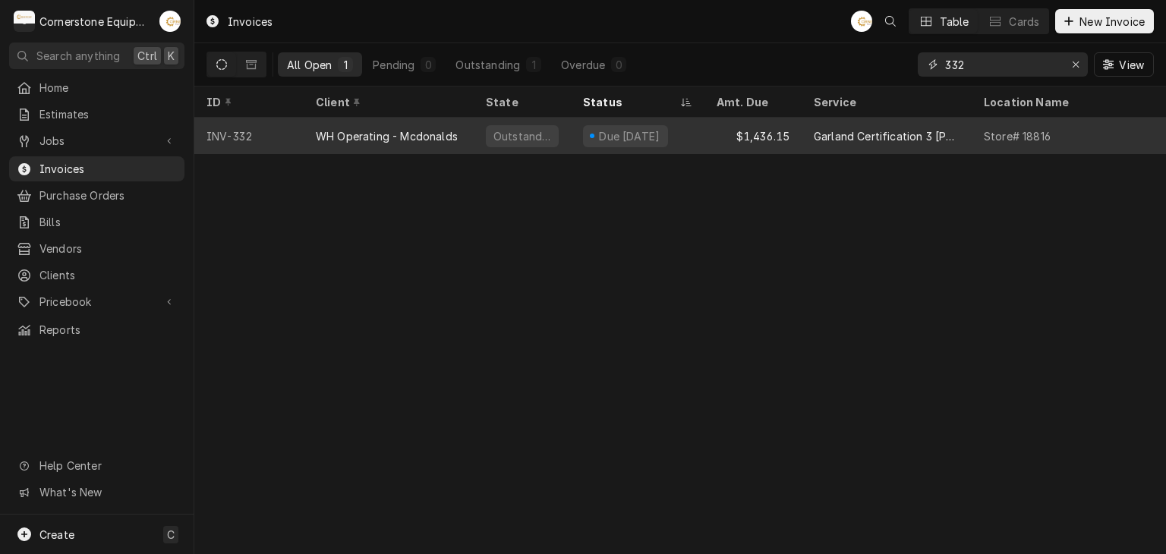
type input "332"
click at [586, 126] on div "Due in 19 days" at bounding box center [625, 136] width 85 height 22
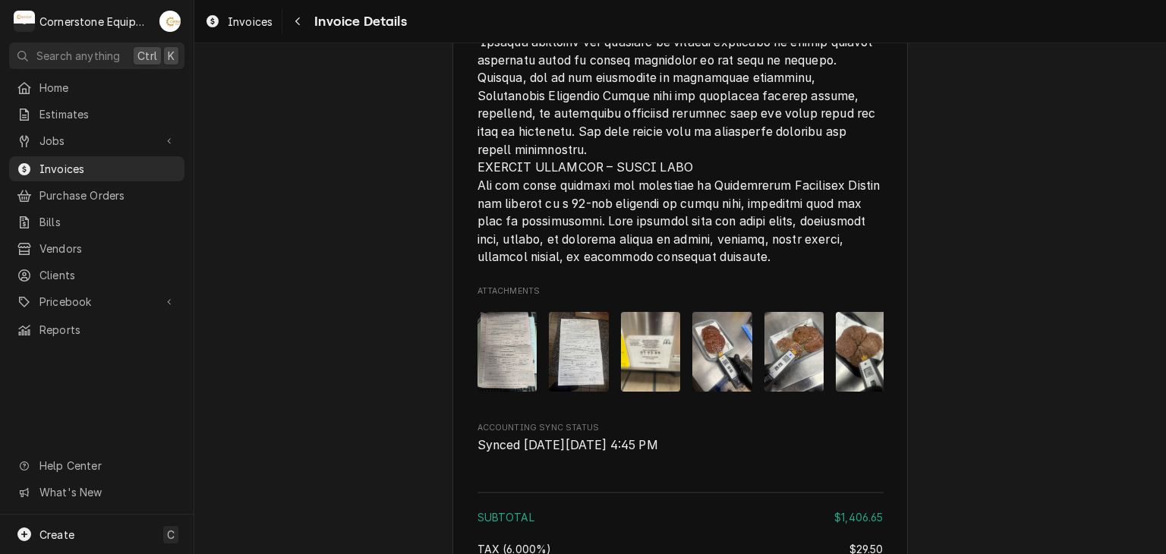
scroll to position [2894, 0]
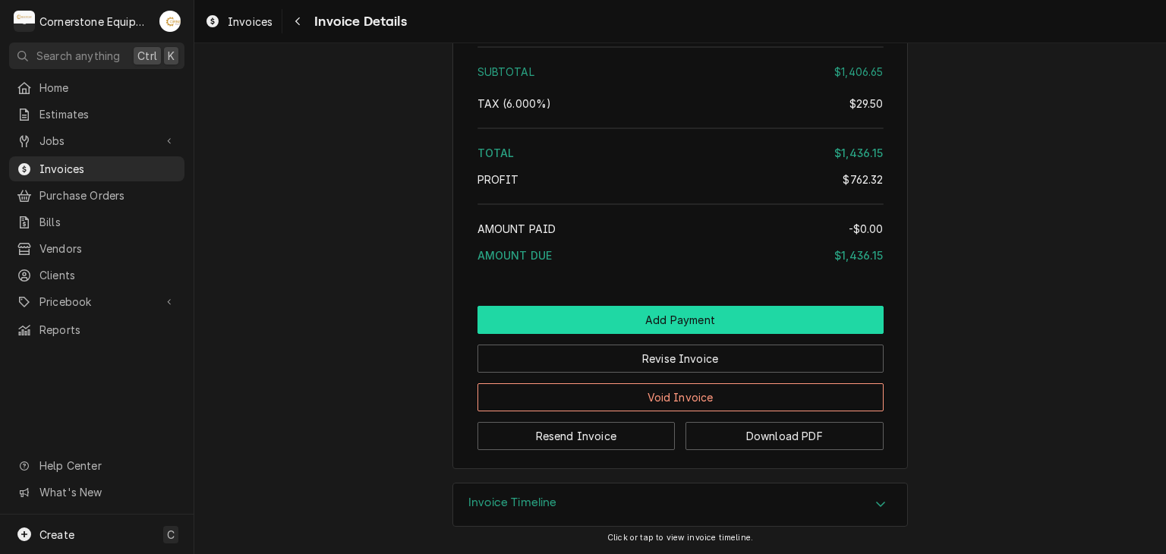
click at [667, 308] on button "Add Payment" at bounding box center [680, 320] width 406 height 28
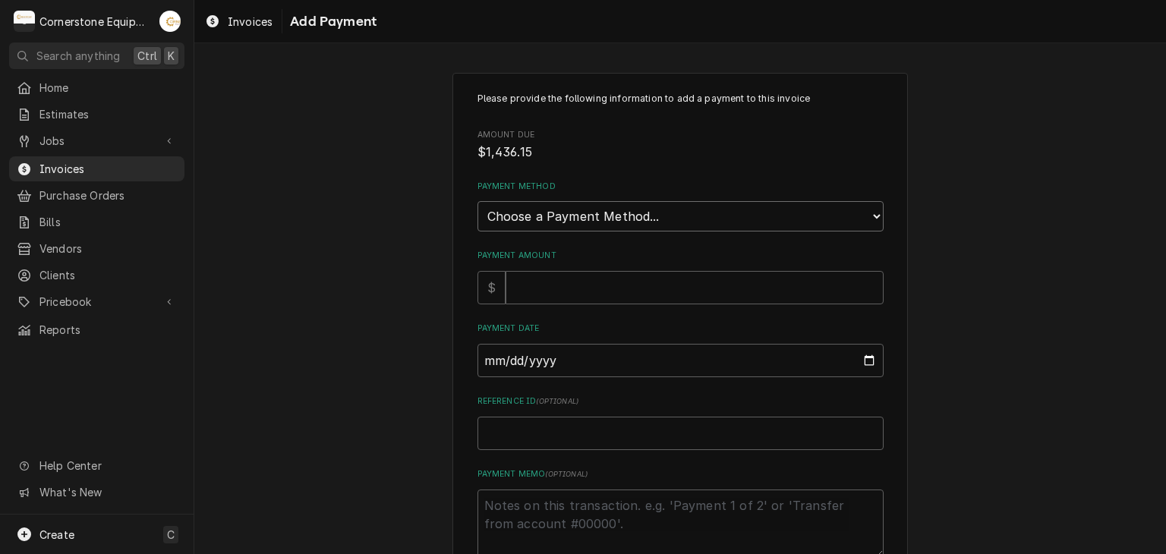
click at [530, 209] on select "Choose a Payment Method... Cash Check Credit/Debit Card ACH/eCheck Other" at bounding box center [680, 216] width 406 height 30
select select "3"
click at [477, 201] on select "Choose a Payment Method... Cash Check Credit/Debit Card ACH/eCheck Other" at bounding box center [680, 216] width 406 height 30
type textarea "x"
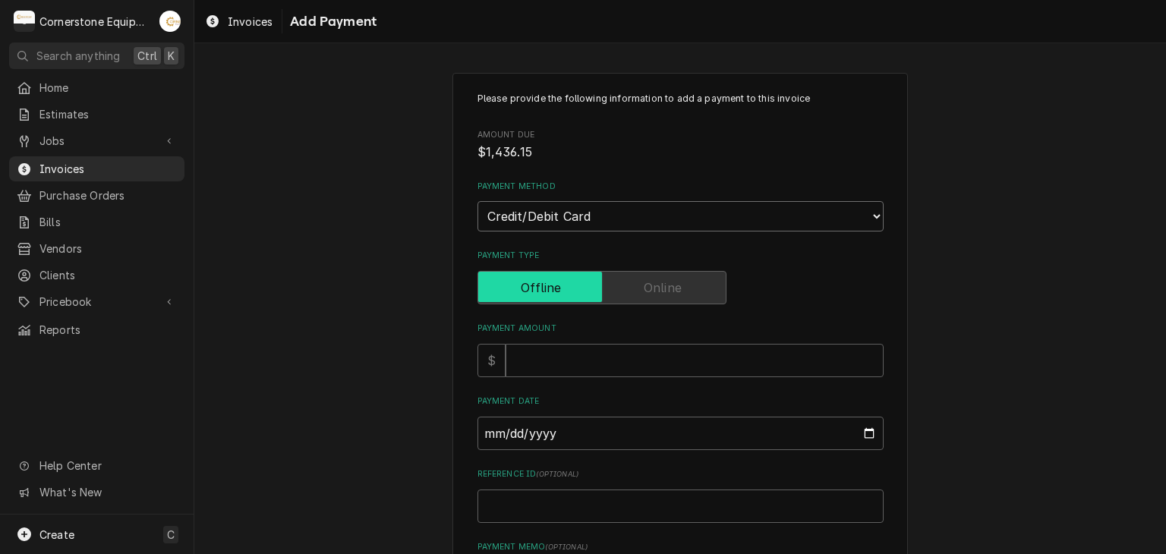
click at [518, 218] on select "Choose a Payment Method... Cash Check Credit/Debit Card ACH/eCheck Other" at bounding box center [680, 216] width 406 height 30
select select "1"
click at [477, 201] on select "Choose a Payment Method... Cash Check Credit/Debit Card ACH/eCheck Other" at bounding box center [680, 216] width 406 height 30
type textarea "x"
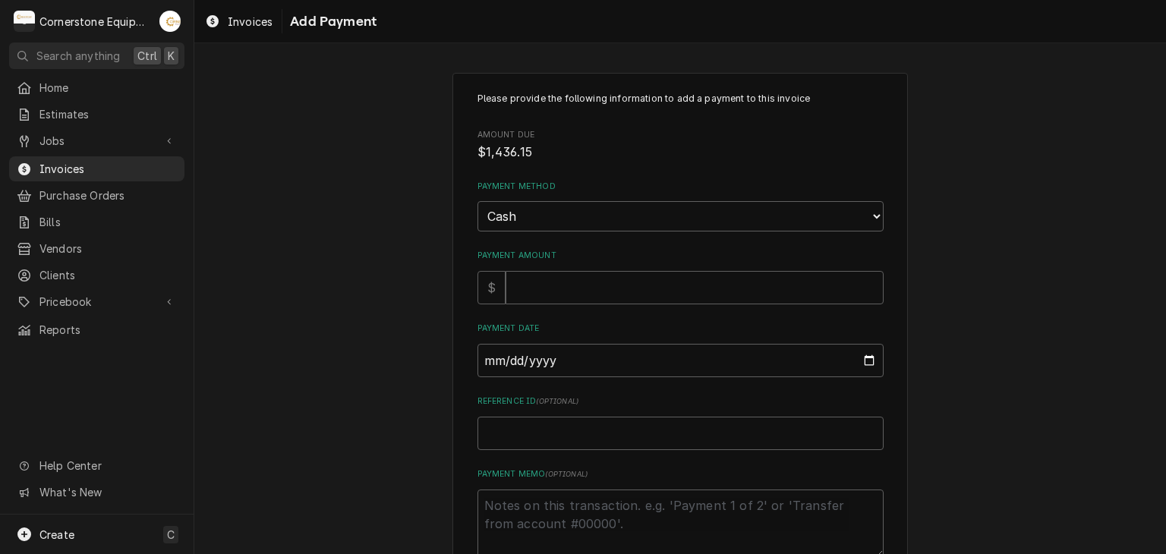
click at [513, 266] on div "Payment Amount $" at bounding box center [680, 277] width 406 height 54
click at [512, 223] on select "Choose a Payment Method... Cash Check Credit/Debit Card ACH/eCheck Other" at bounding box center [680, 216] width 406 height 30
select select "2"
click at [477, 201] on select "Choose a Payment Method... Cash Check Credit/Debit Card ACH/eCheck Other" at bounding box center [680, 216] width 406 height 30
click at [540, 294] on input "Payment Amount" at bounding box center [695, 287] width 378 height 33
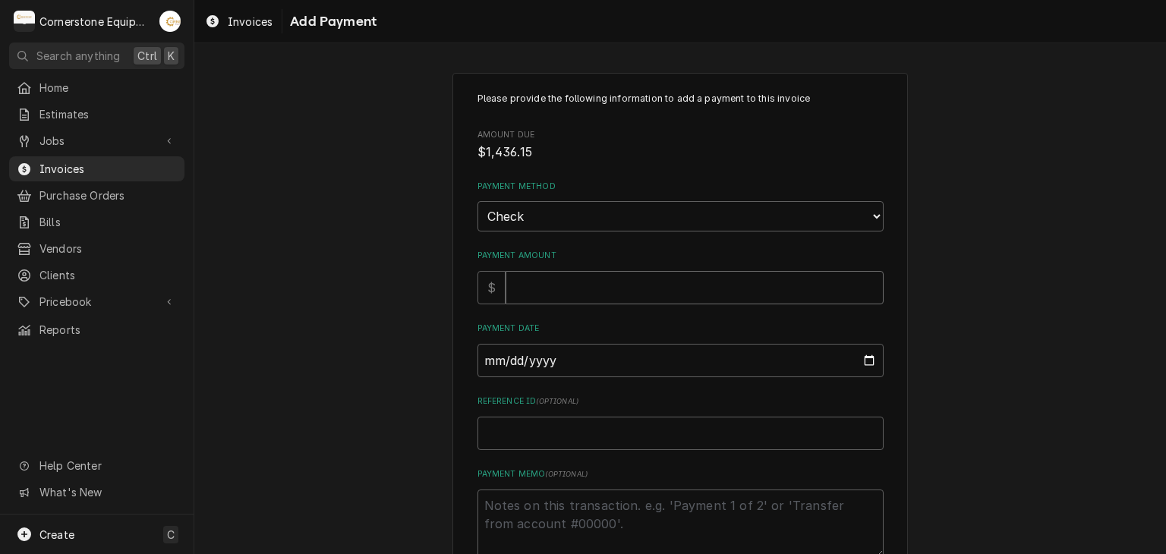
type textarea "x"
type input "1"
type textarea "x"
type input "14"
type textarea "x"
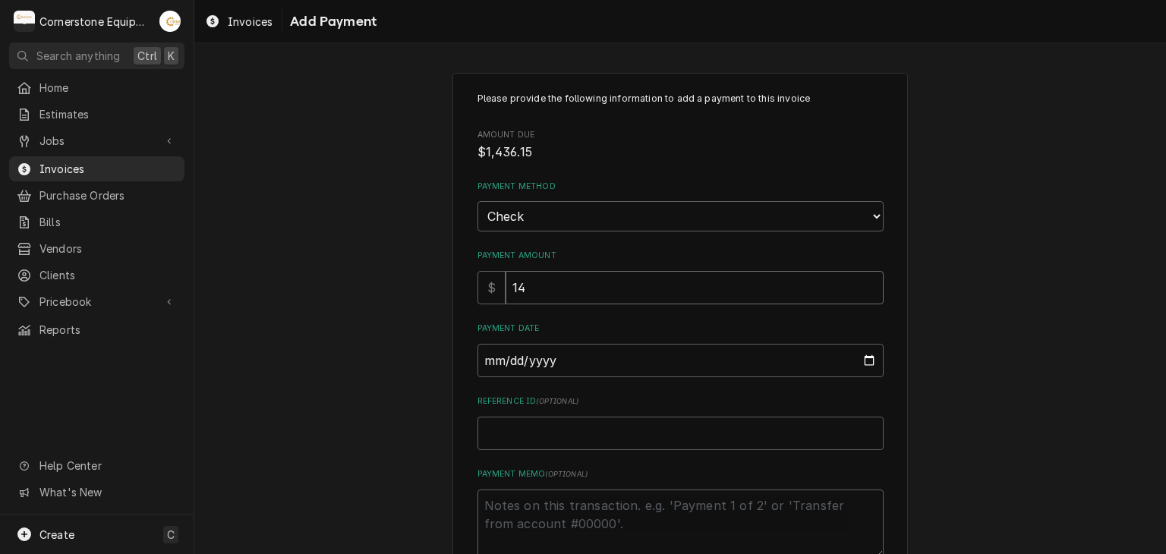
type input "143"
type textarea "x"
type input "1436"
type textarea "x"
type input "1436.1"
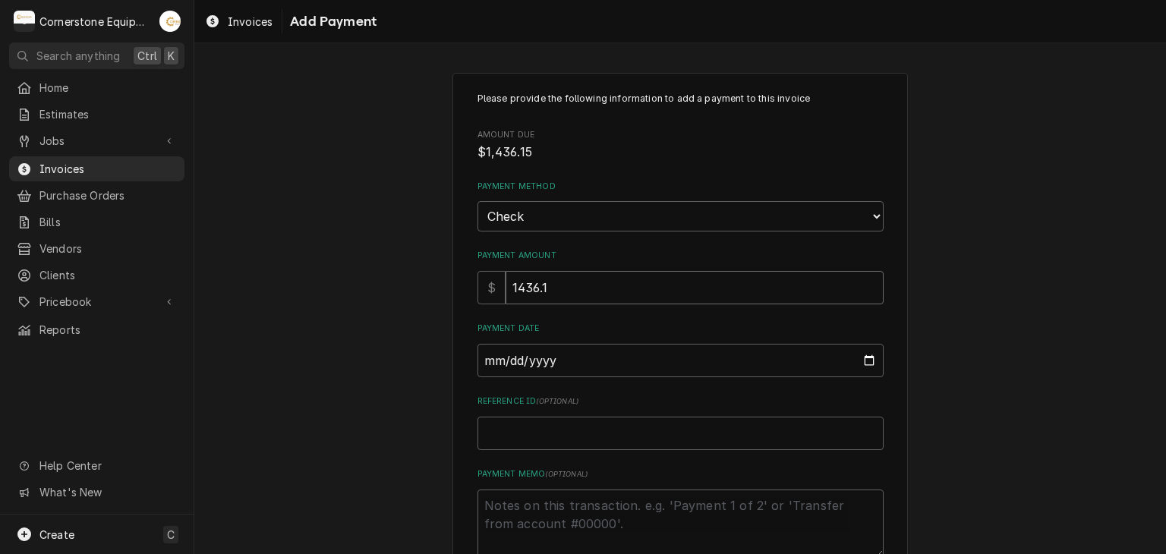
type textarea "x"
type input "1436.15"
click at [481, 359] on input "Payment Date" at bounding box center [680, 360] width 406 height 33
type input "0002-09-04"
type textarea "x"
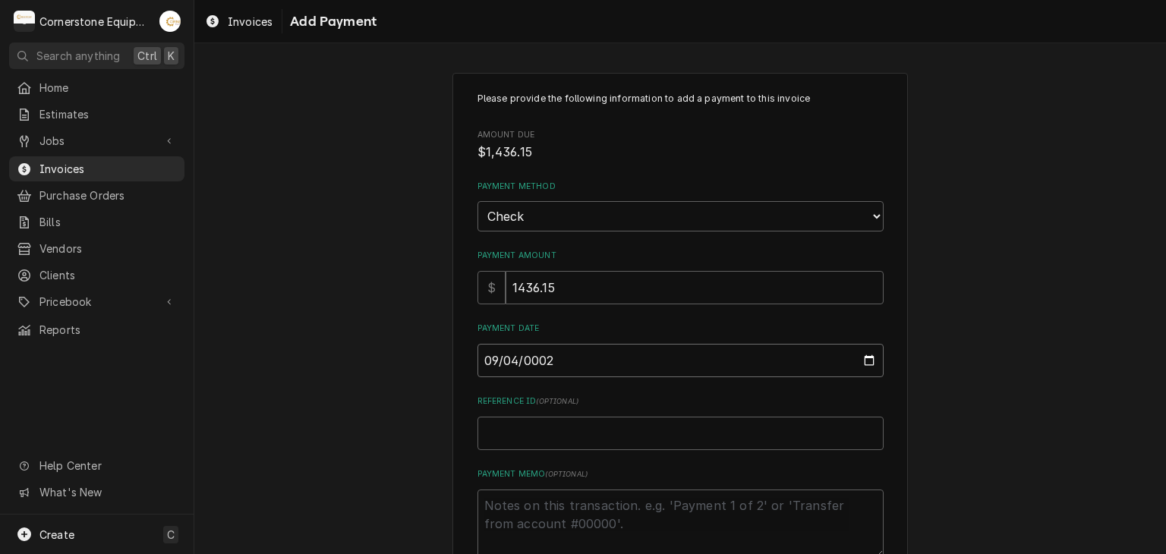
type input "0020-09-04"
type textarea "x"
type input "0202-09-04"
type textarea "x"
type input "2025-09-04"
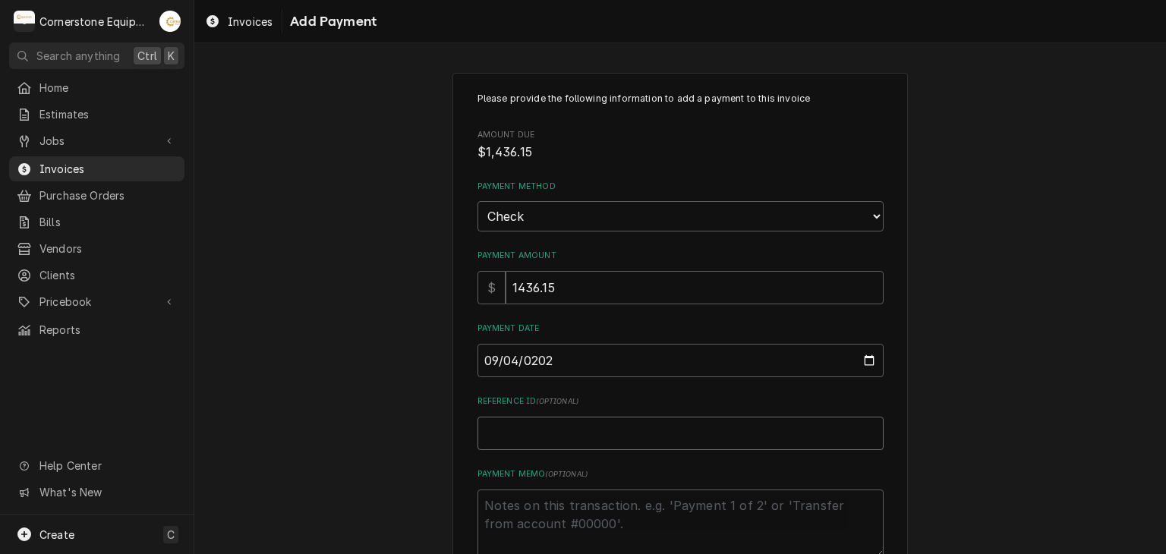
type textarea "x"
type input "C"
type textarea "x"
type input "Ce"
type textarea "x"
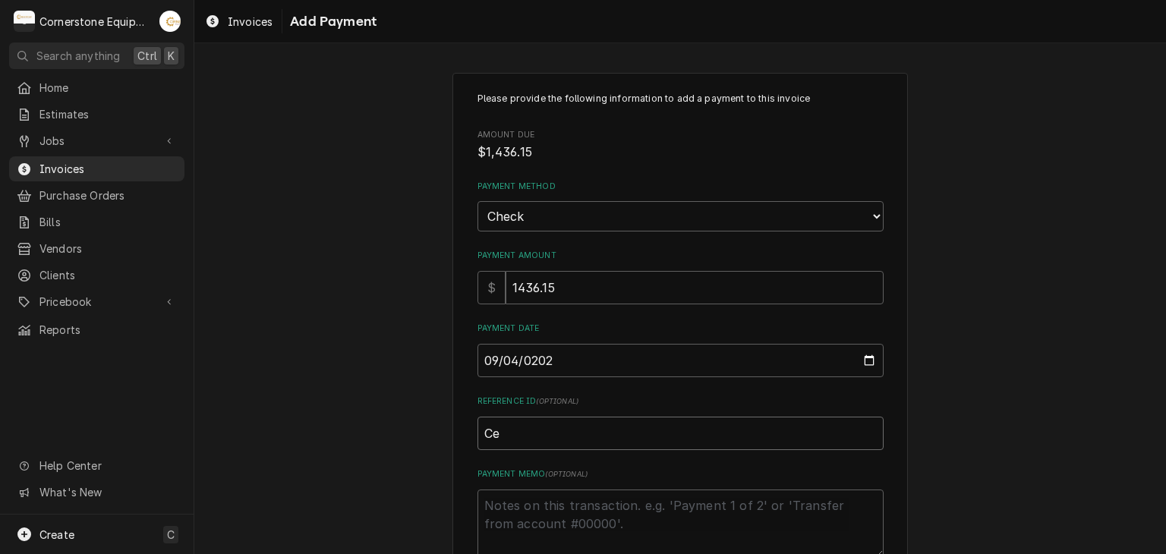
type input "Ceh"
type textarea "x"
type input "Cehc"
type textarea "x"
type input "Cehck"
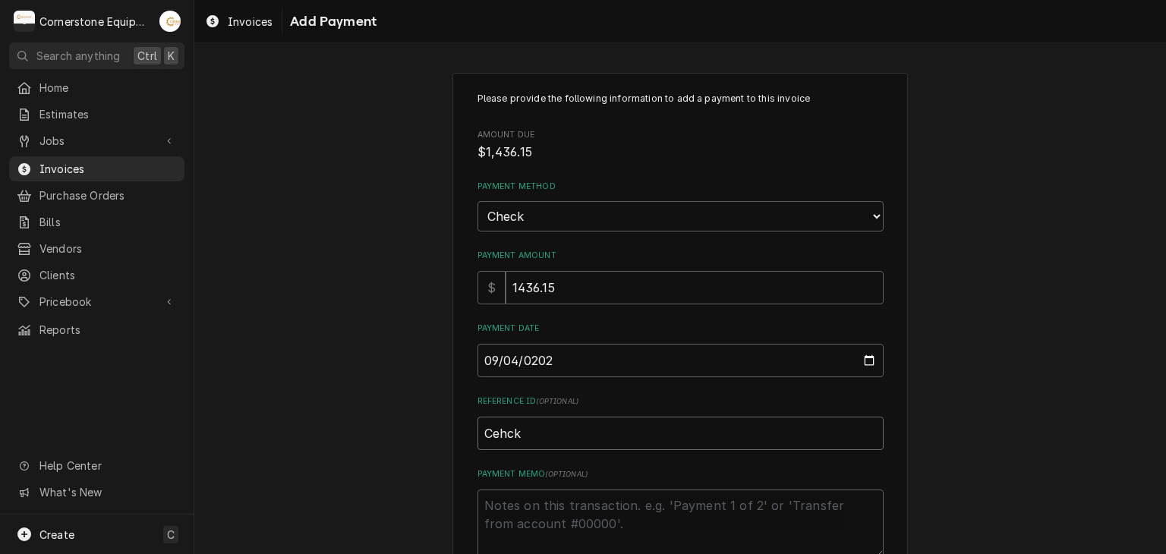
type textarea "x"
type input "Cehc"
type textarea "x"
type input "Ceh"
type textarea "x"
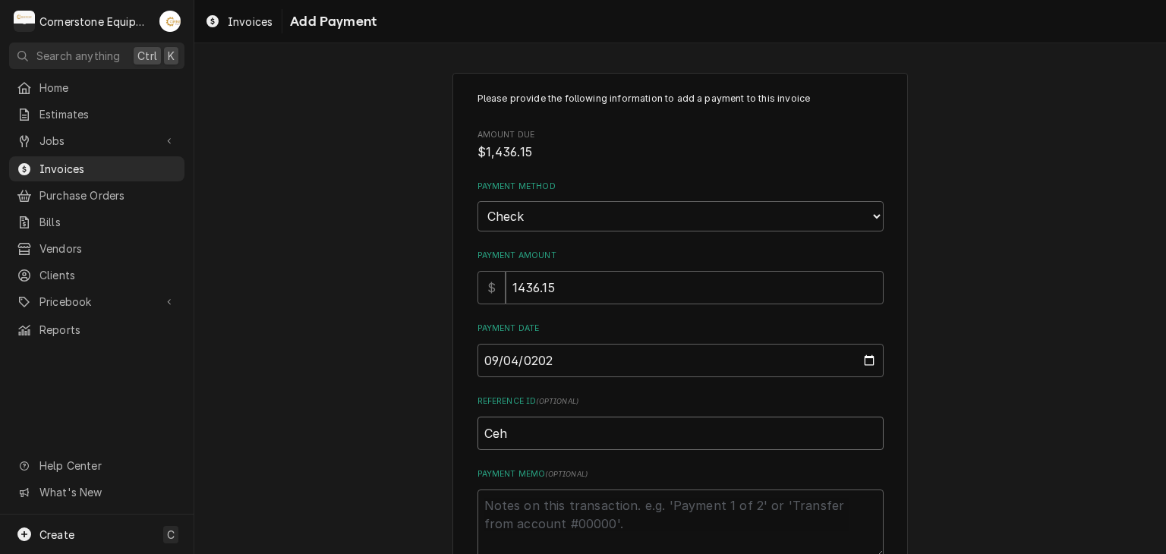
type input "Ce"
type textarea "x"
type input "C"
type textarea "x"
type input "Cj"
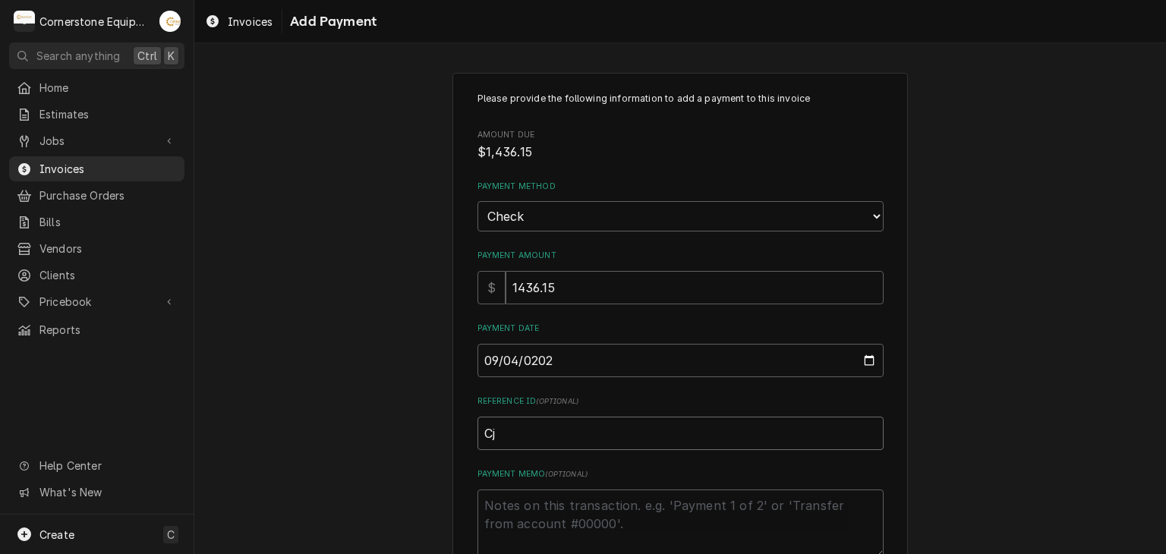
type textarea "x"
type input "Cje"
type textarea "x"
type input "Cjek"
type textarea "x"
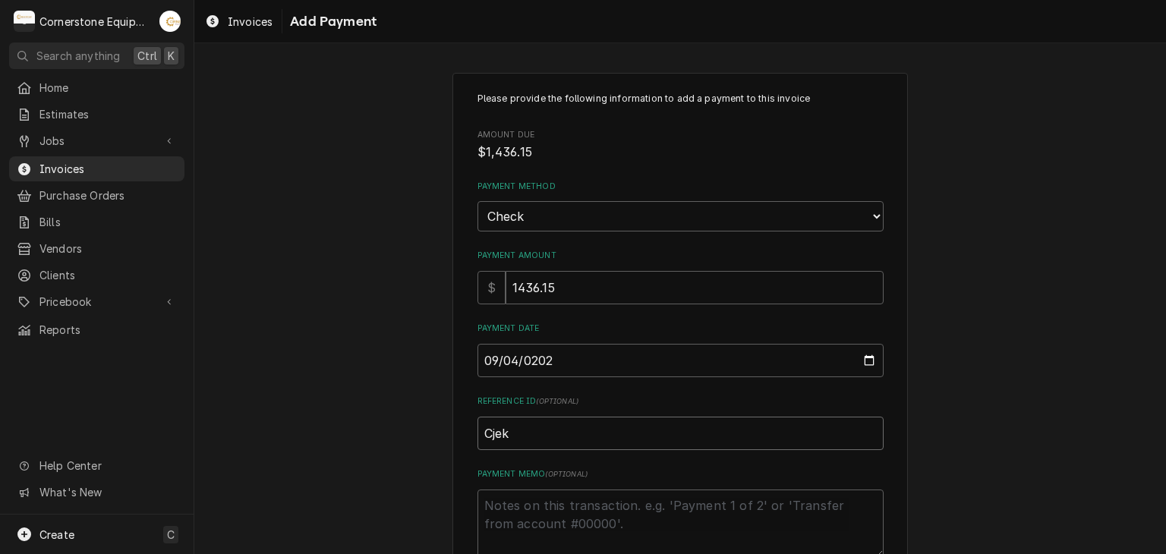
type input "Cjek"
type textarea "x"
type input "Cjek"
type textarea "x"
type input "Cje"
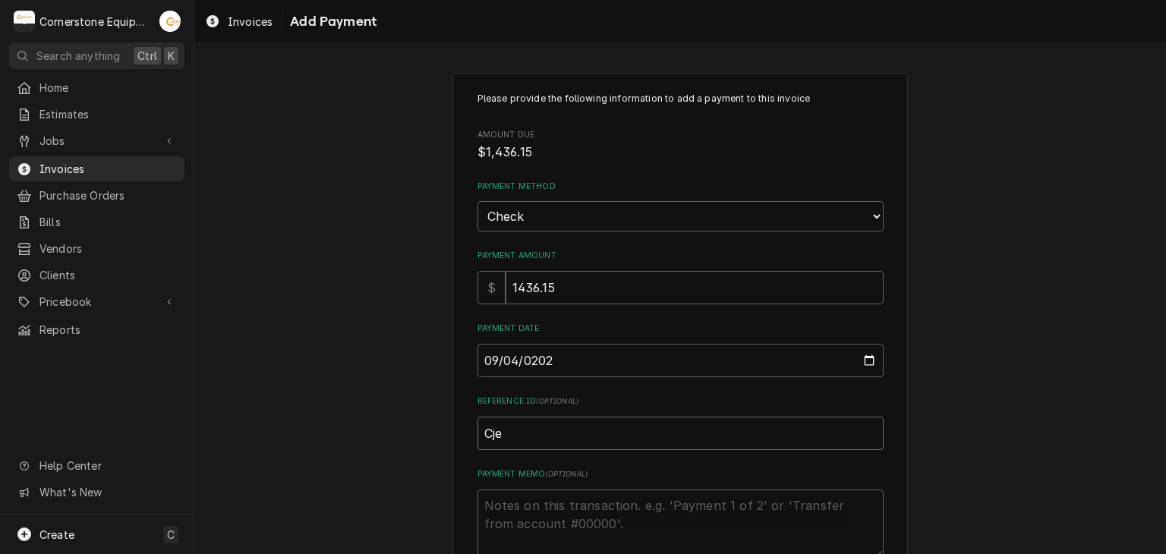
type textarea "x"
type input "Cj"
type textarea "x"
type input "C"
type textarea "x"
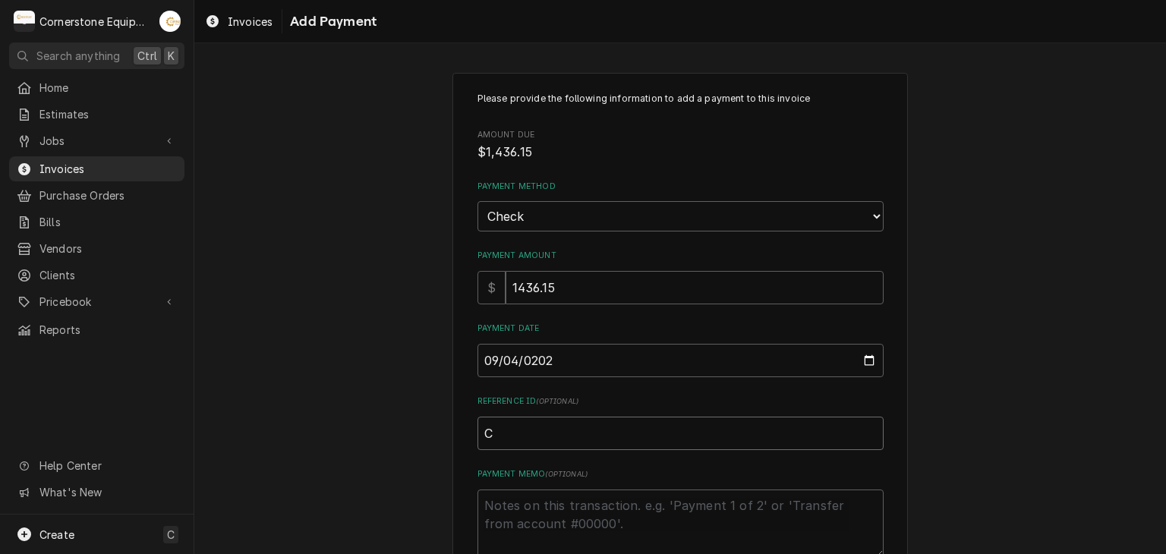
type input "Cj"
type textarea "x"
type input "C"
type textarea "x"
type input "Ch"
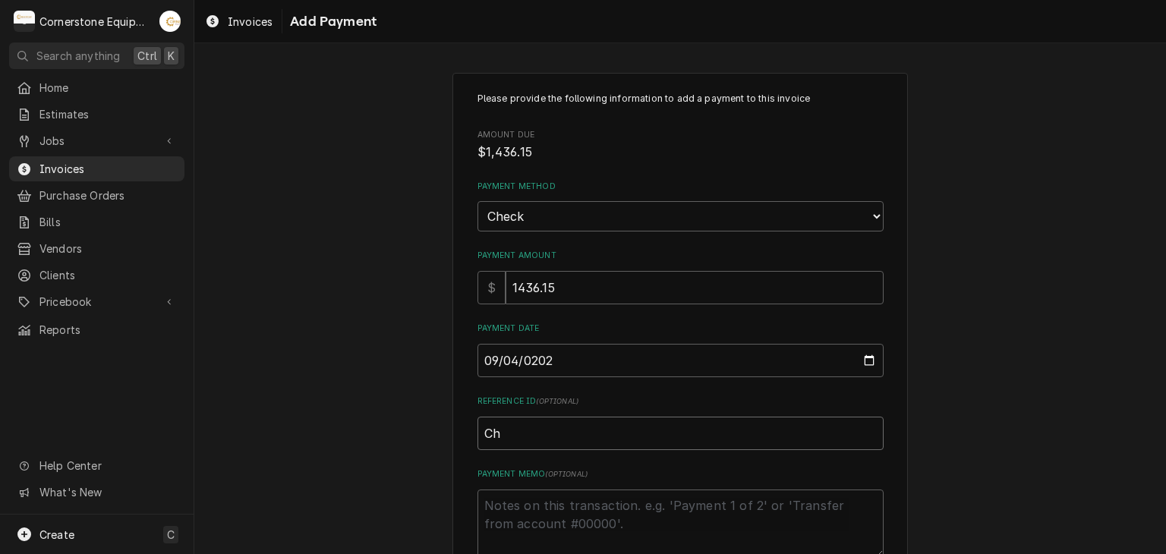
type textarea "x"
type input "Chc"
type textarea "x"
type input "Chck"
type textarea "x"
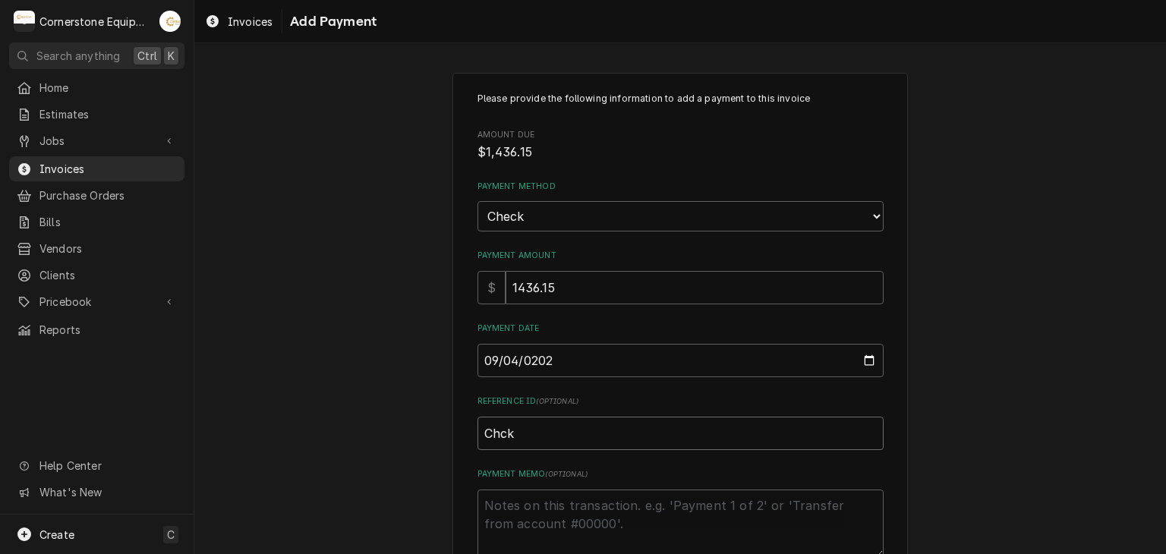
type input "Chck"
type textarea "x"
type input "Chck"
type textarea "x"
type input "Chc"
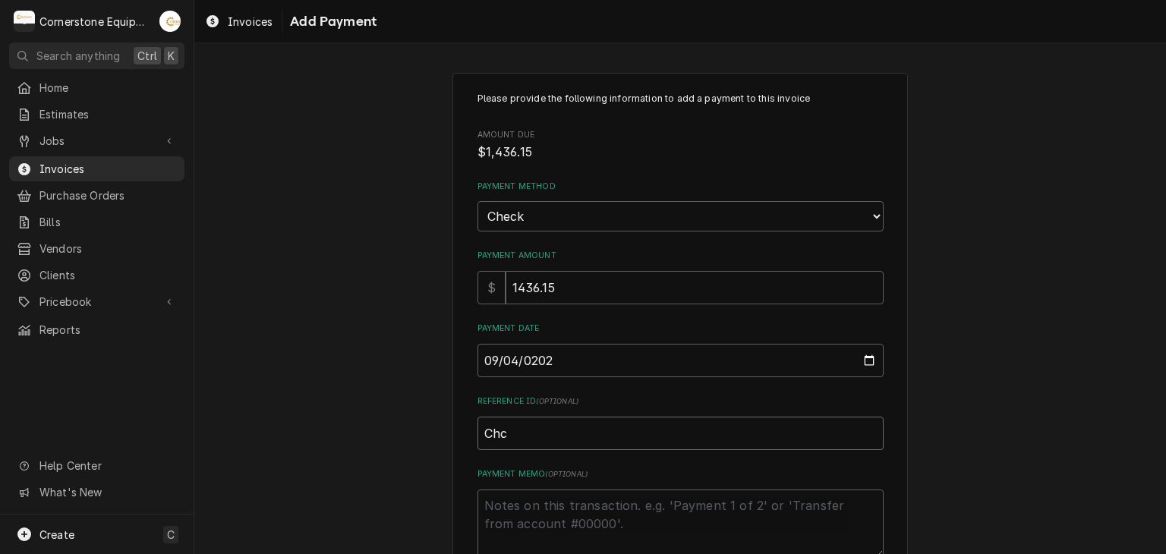
type textarea "x"
type input "Ch"
type textarea "x"
type input "Che"
type textarea "x"
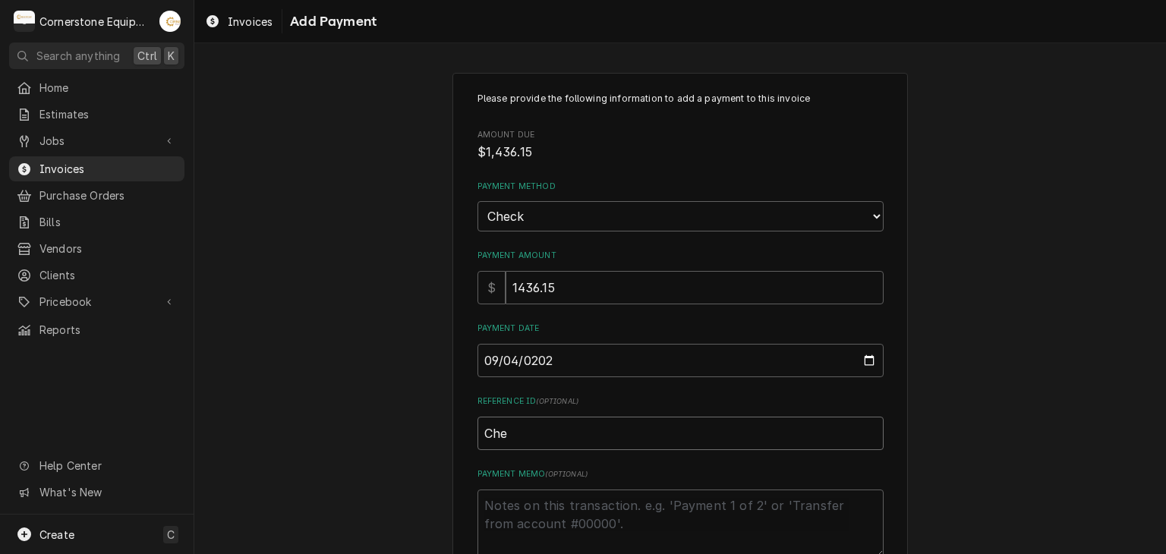
type input "Chec"
type textarea "x"
type input "Check"
type textarea "x"
type input "Check"
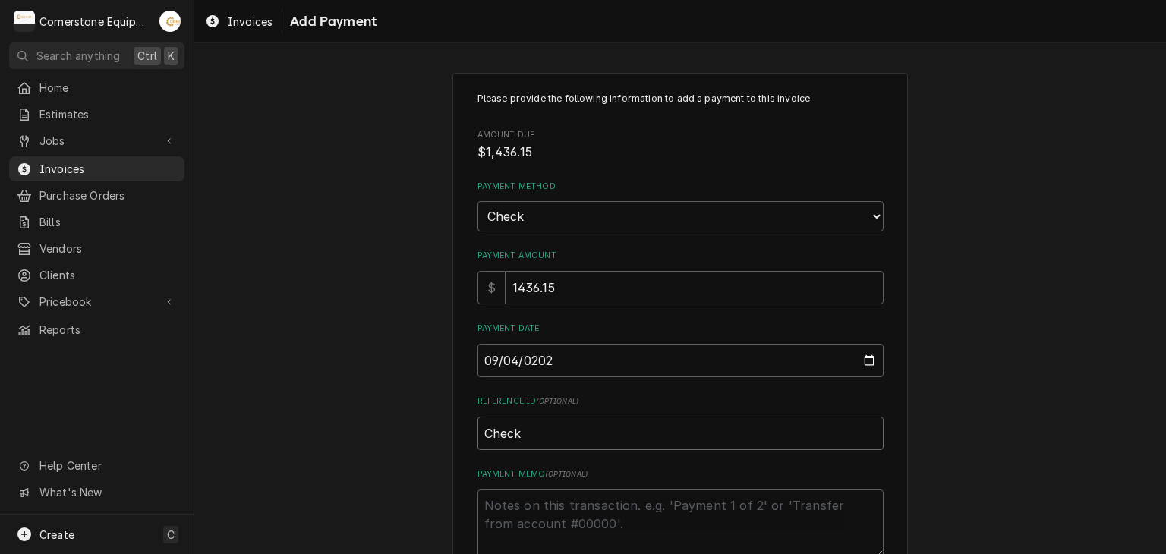
type textarea "x"
type input "Check #"
type textarea "x"
type input "Check #0"
type textarea "x"
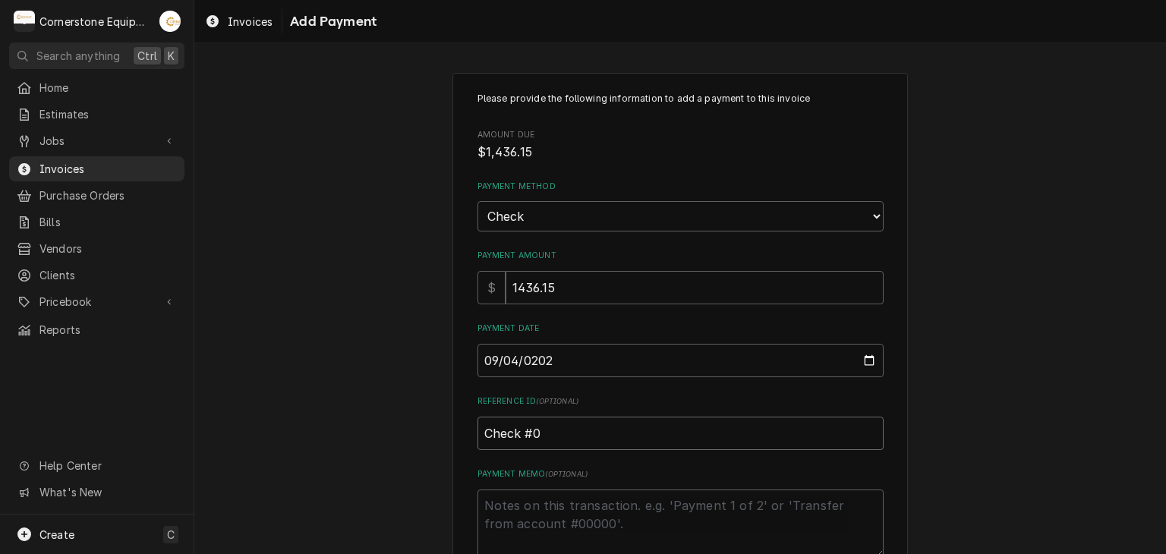
type input "Check #00"
type textarea "x"
type input "Check #000"
type textarea "x"
type input "Check #0001"
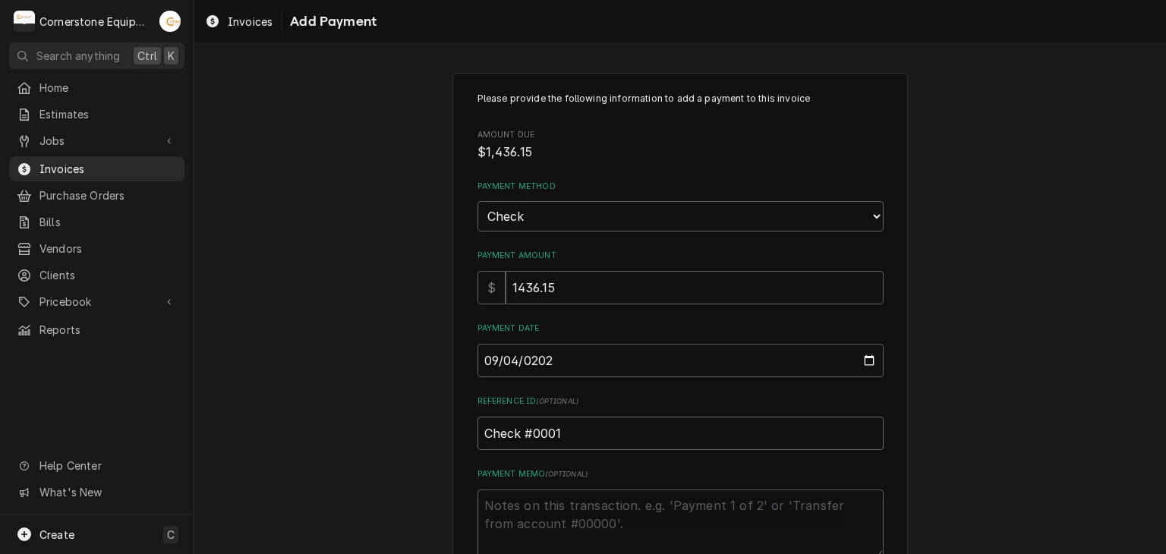
type textarea "x"
type input "Check #00014"
type textarea "x"
type input "Check #000141"
type textarea "x"
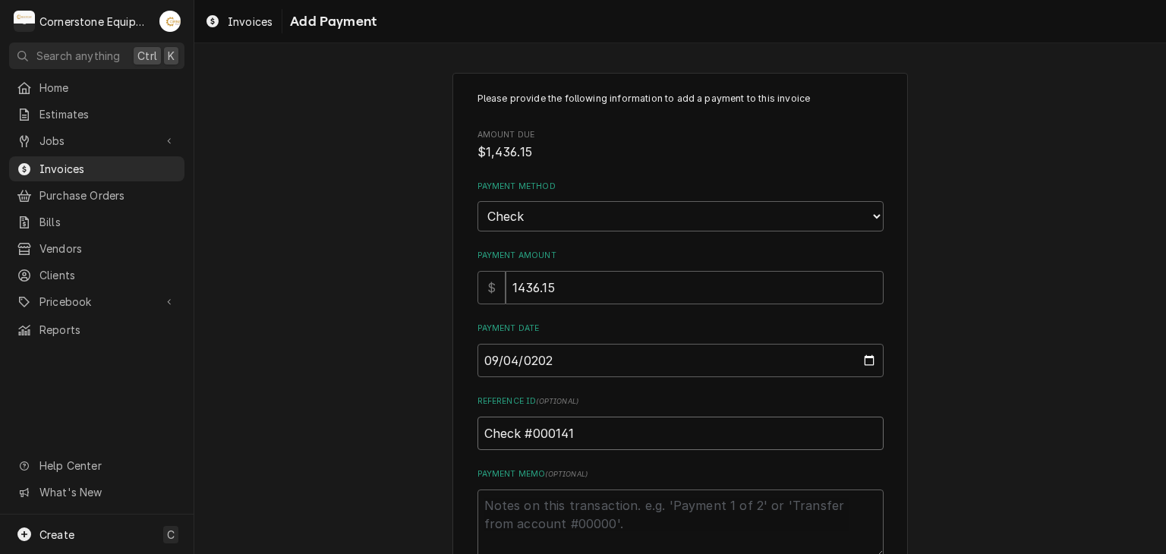
type input "Check #0001419"
type textarea "x"
type input "Check #00014195"
type textarea "x"
type textarea "P"
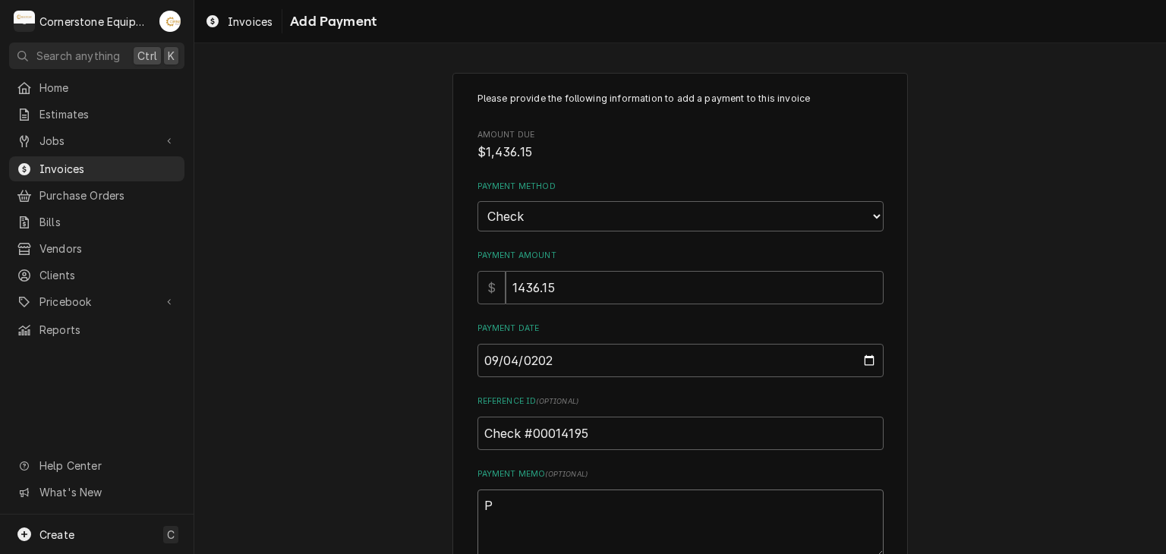
type textarea "x"
type textarea "Pa"
type textarea "x"
type textarea "Pay"
type textarea "x"
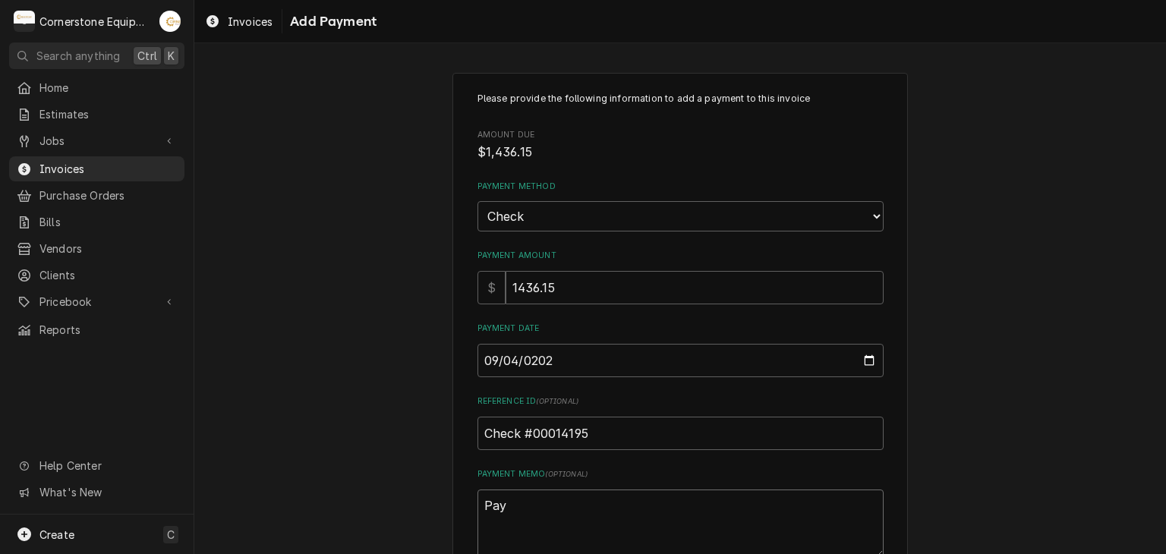
type textarea "Paym"
type textarea "x"
type textarea "Paymn"
type textarea "x"
type textarea "Paym"
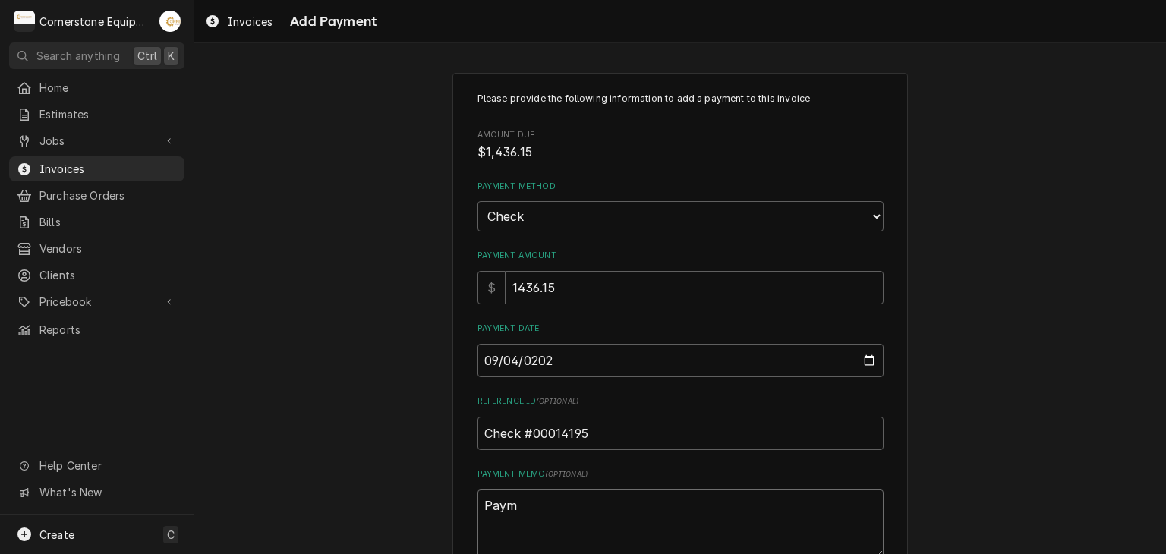
type textarea "x"
type textarea "Payme"
type textarea "x"
type textarea "Paymen"
type textarea "x"
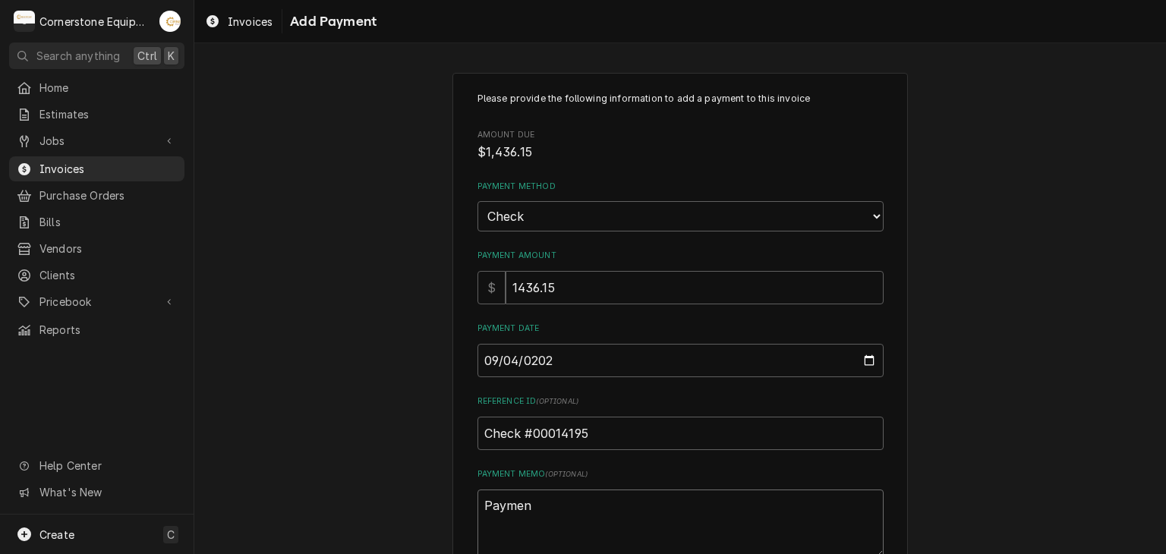
type textarea "Payment"
type textarea "x"
type textarea "Payment"
type textarea "x"
type textarea "Payment 2"
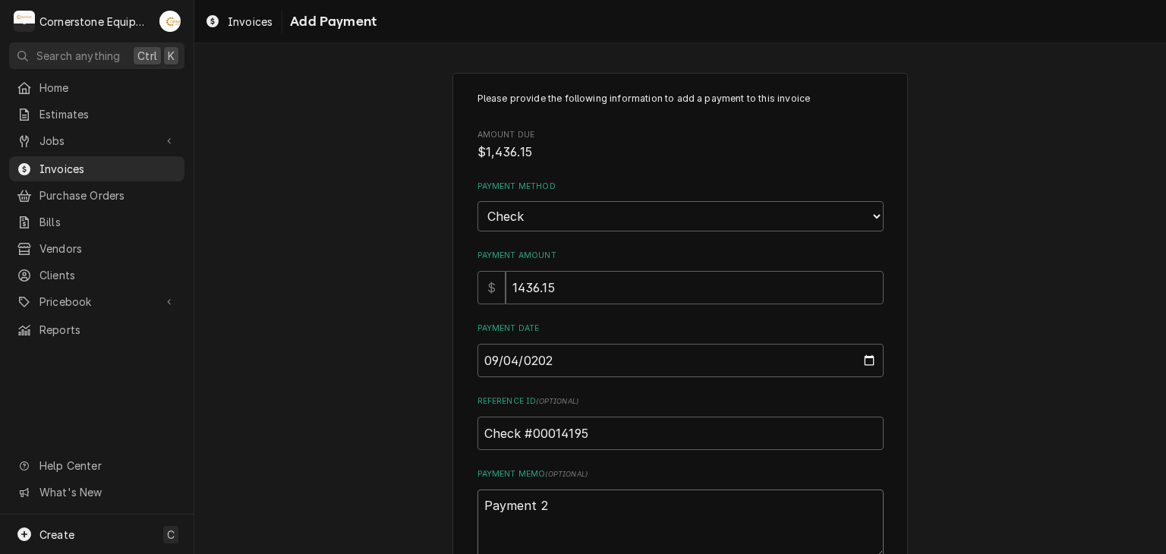
type textarea "x"
type textarea "Payment 2"
type textarea "x"
type textarea "Payment 2 o"
type textarea "x"
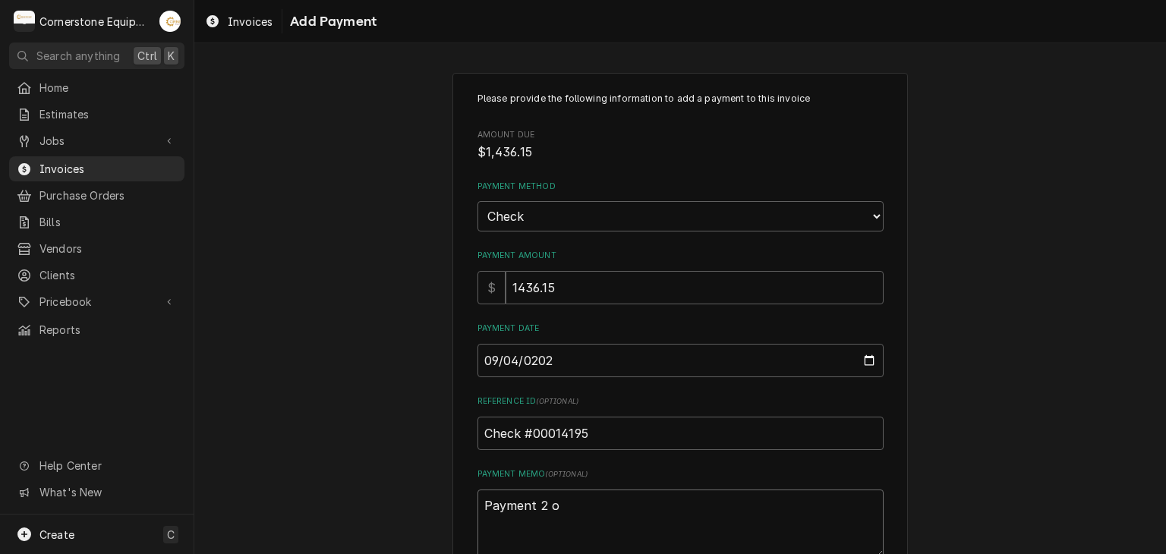
type textarea "Payment 2 of"
type textarea "x"
type textarea "Payment 2 of"
type textarea "x"
type textarea "Payment 2 of 2"
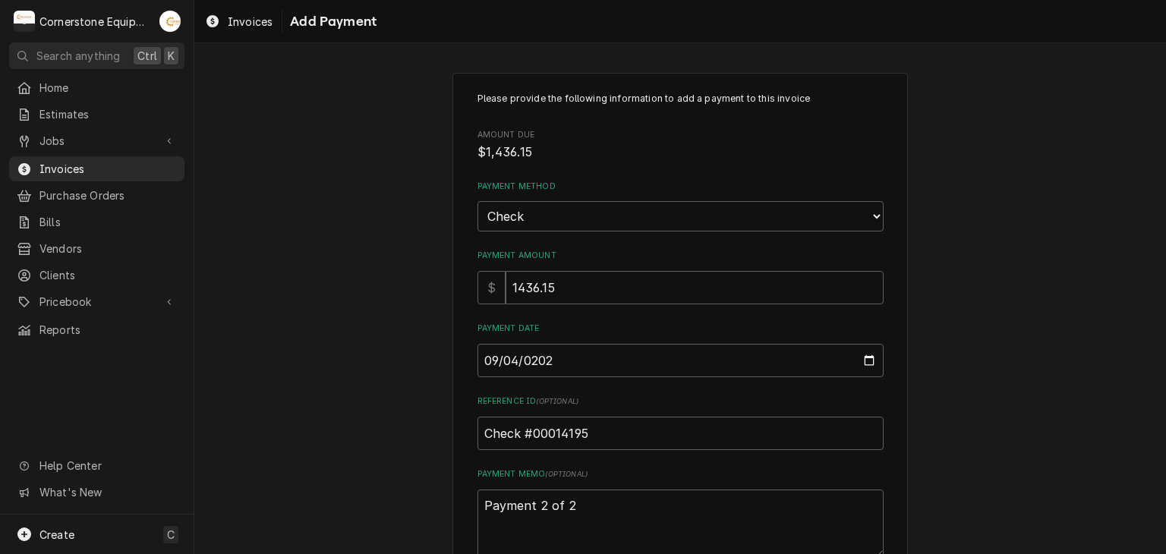
click at [408, 347] on div "Please provide the following information to add a payment to this invoice Amoun…" at bounding box center [680, 354] width 972 height 591
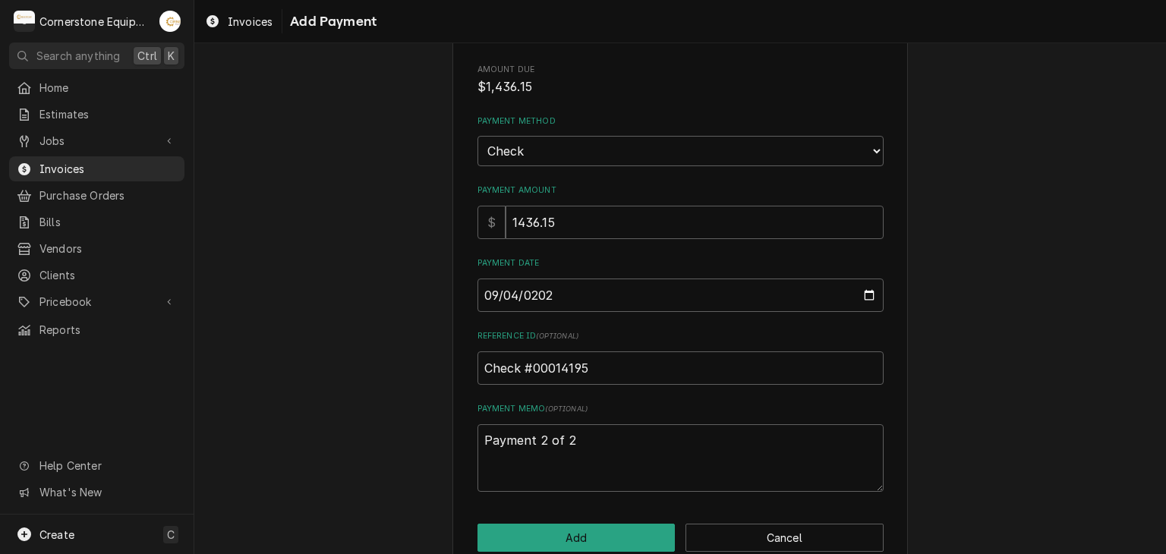
scroll to position [94, 0]
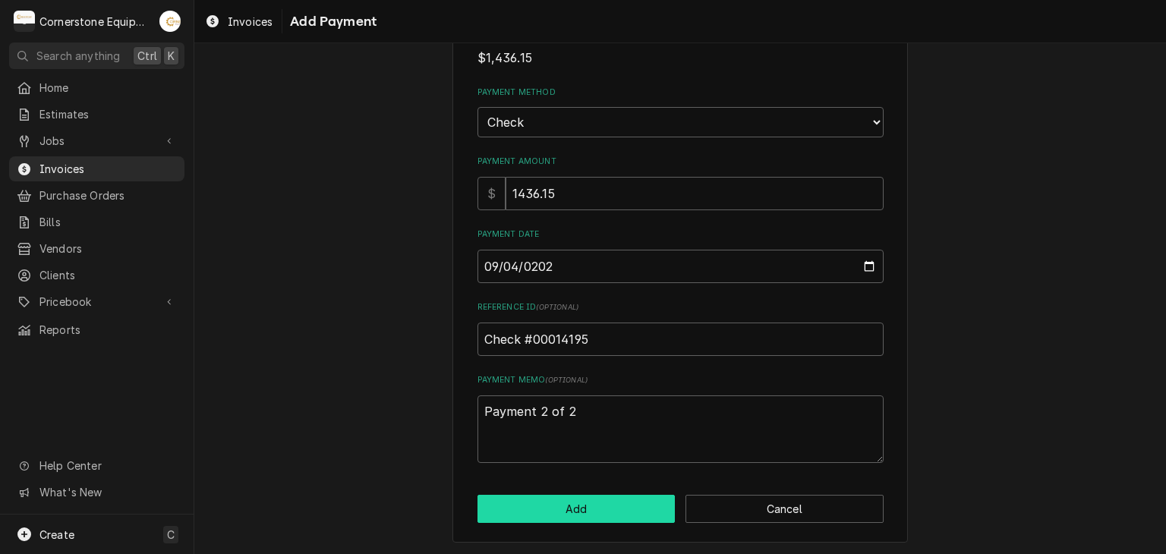
click at [556, 502] on button "Add" at bounding box center [576, 509] width 198 height 28
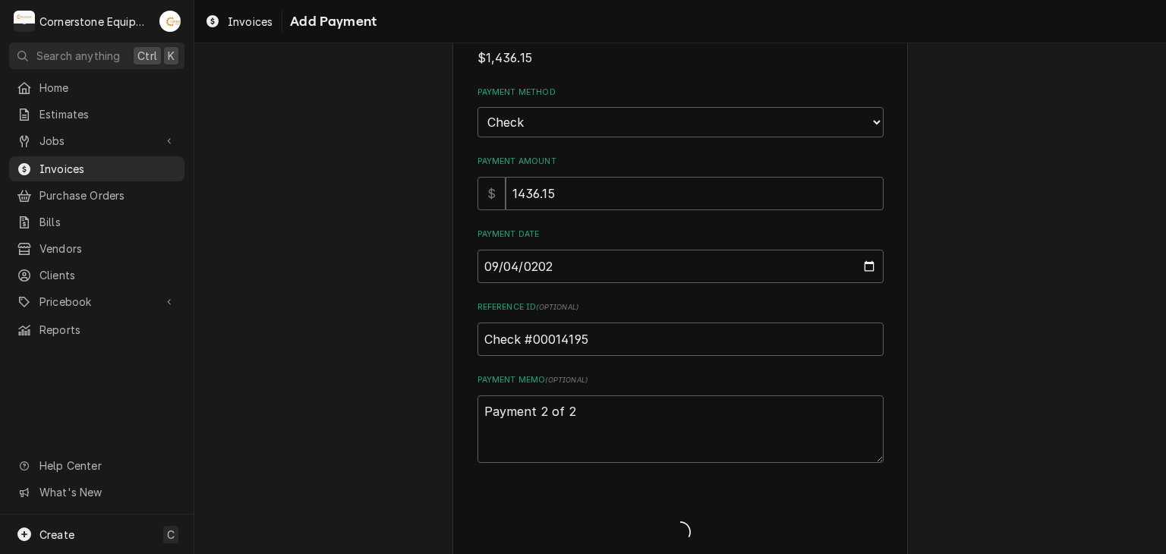
type textarea "x"
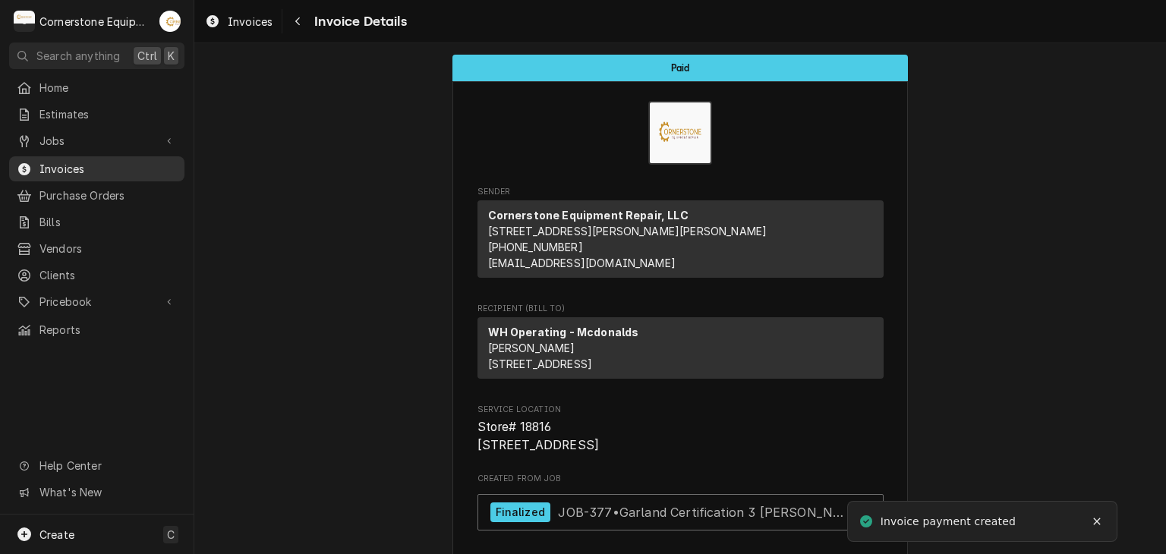
click at [58, 162] on span "Invoices" at bounding box center [107, 169] width 137 height 16
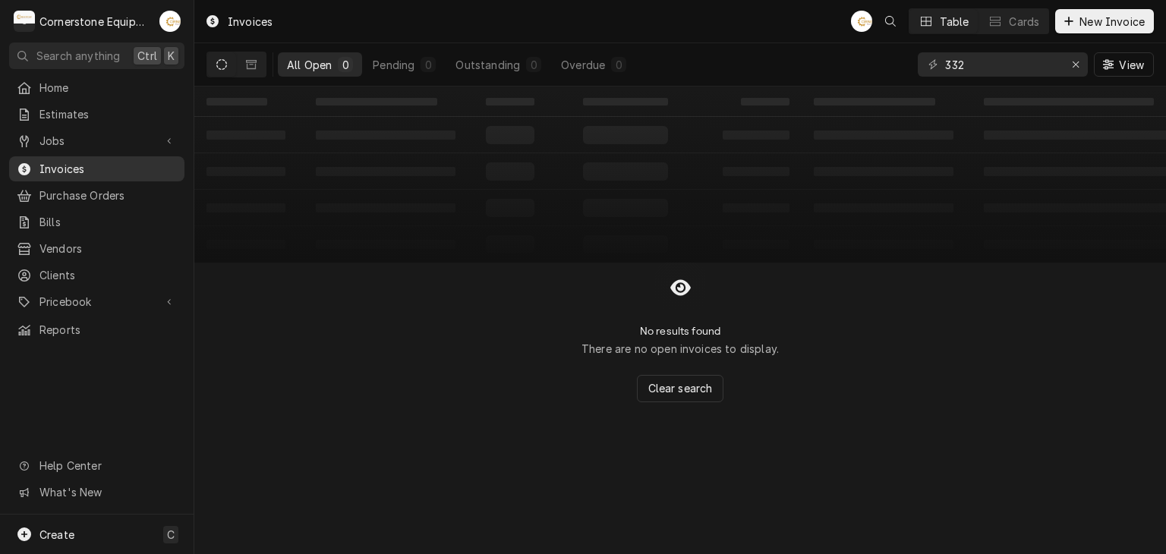
click at [37, 165] on div "Invoices" at bounding box center [97, 169] width 160 height 16
click at [1082, 64] on div "Erase input" at bounding box center [1075, 64] width 15 height 15
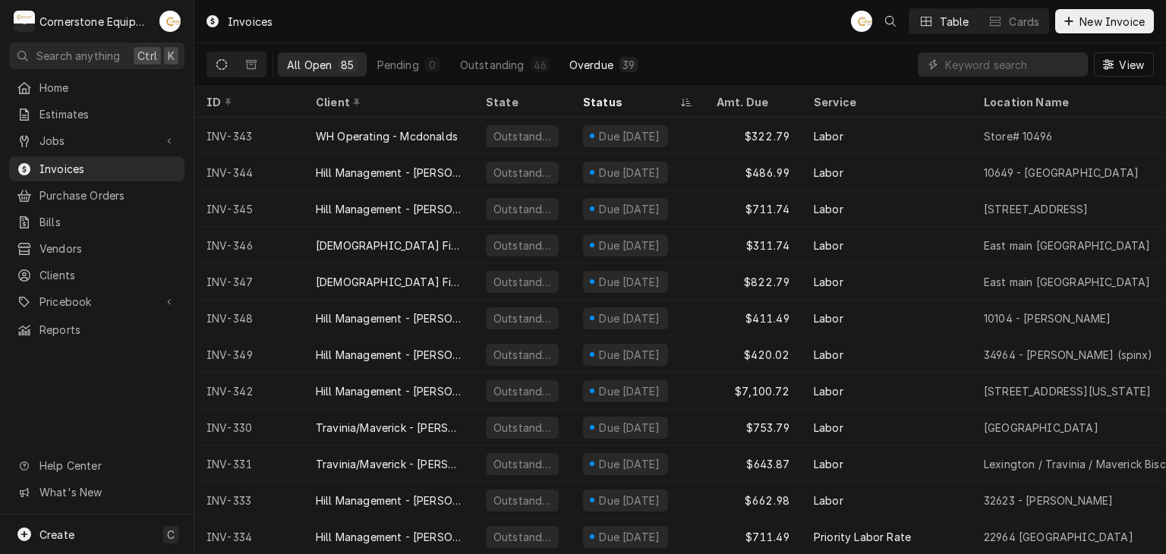
click at [592, 71] on div "Overdue" at bounding box center [591, 65] width 44 height 16
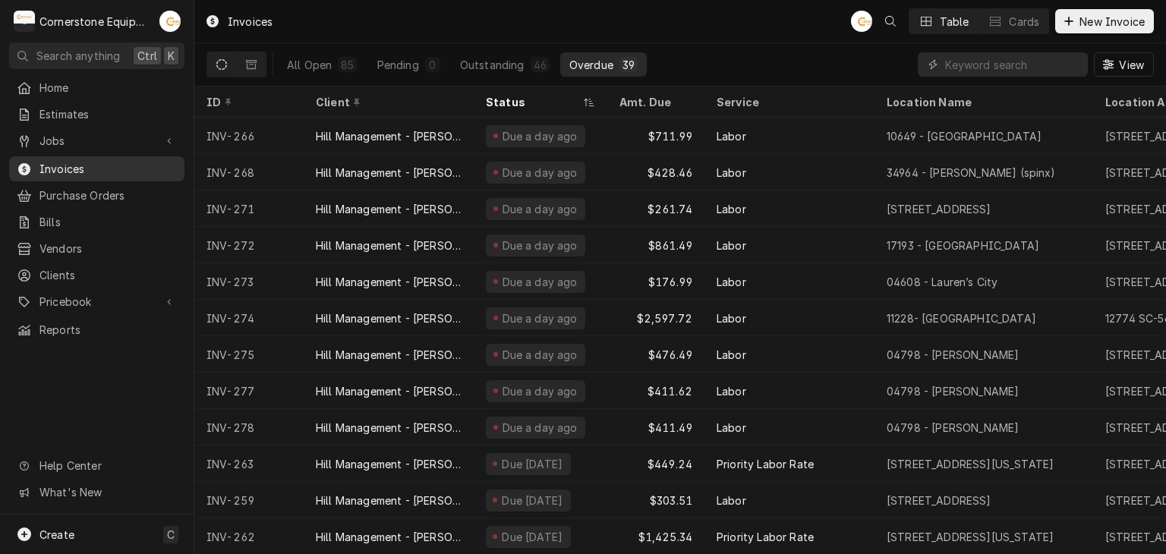
click at [121, 161] on span "Invoices" at bounding box center [107, 169] width 137 height 16
